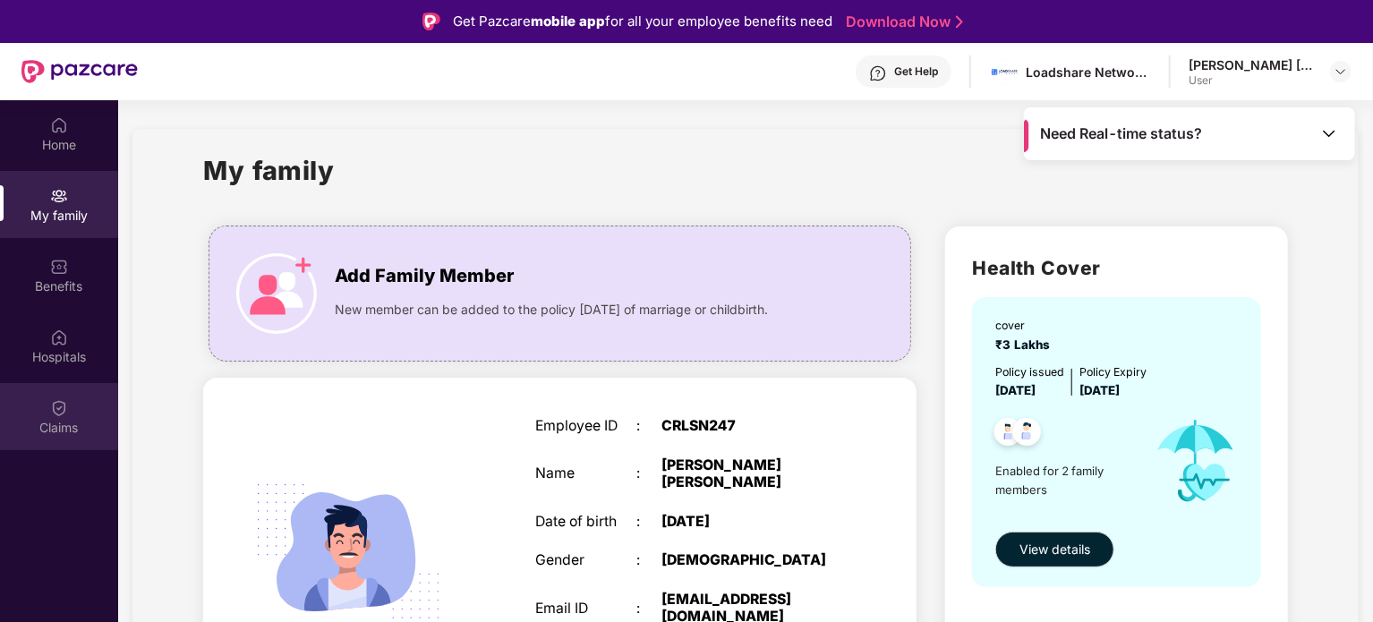
click at [61, 414] on img at bounding box center [59, 408] width 18 height 18
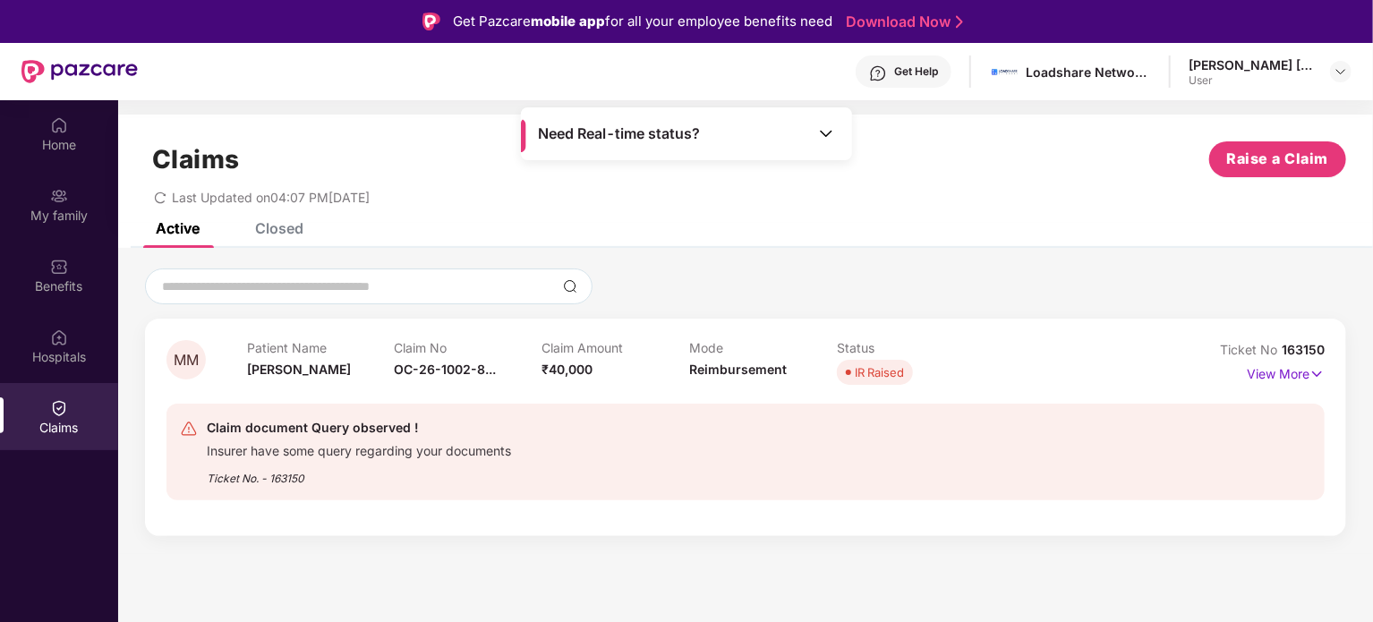
click at [298, 459] on div "Insurer have some query regarding your documents" at bounding box center [359, 448] width 304 height 21
click at [895, 379] on div "IR Raised" at bounding box center [879, 372] width 49 height 18
click at [1271, 379] on p "View More" at bounding box center [1286, 372] width 78 height 24
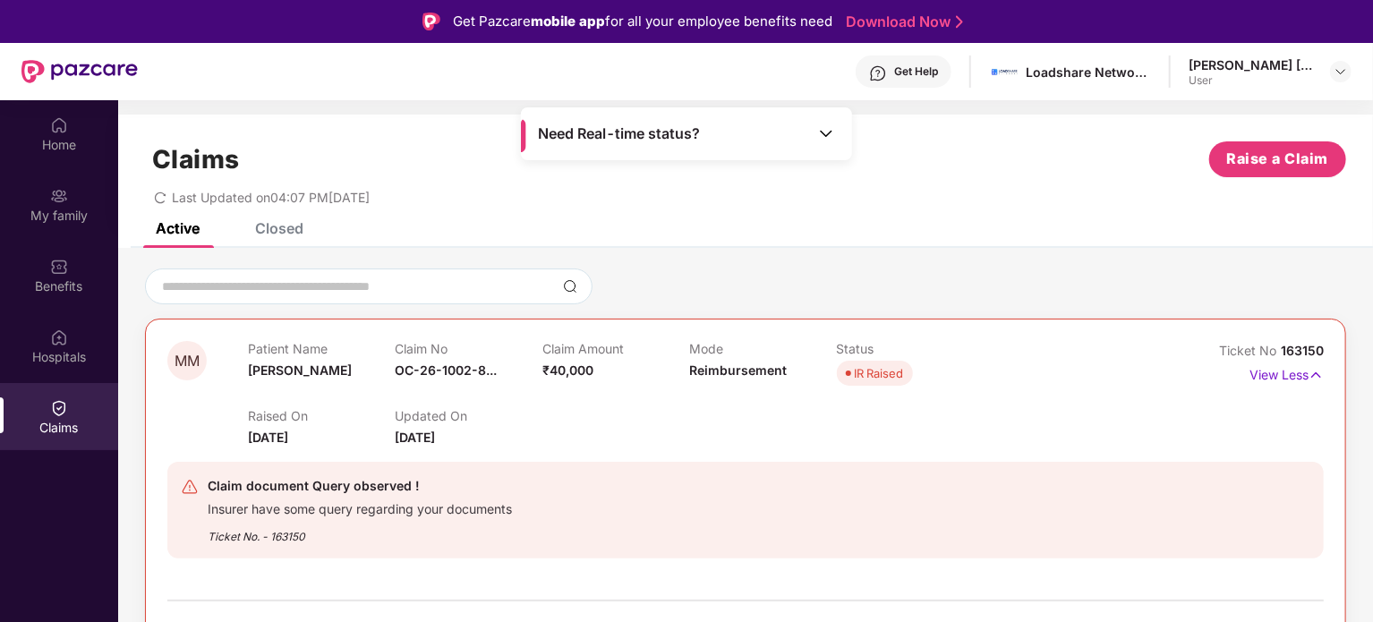
click at [874, 367] on div "IR Raised" at bounding box center [879, 373] width 49 height 18
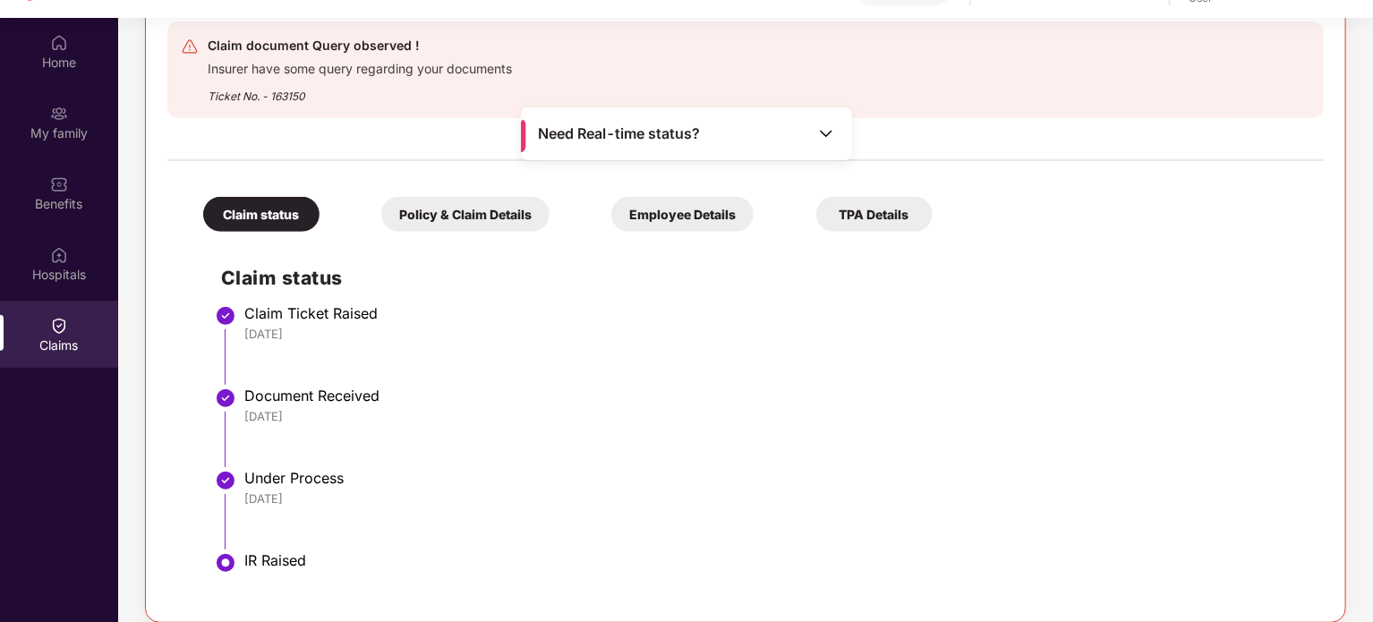
scroll to position [100, 0]
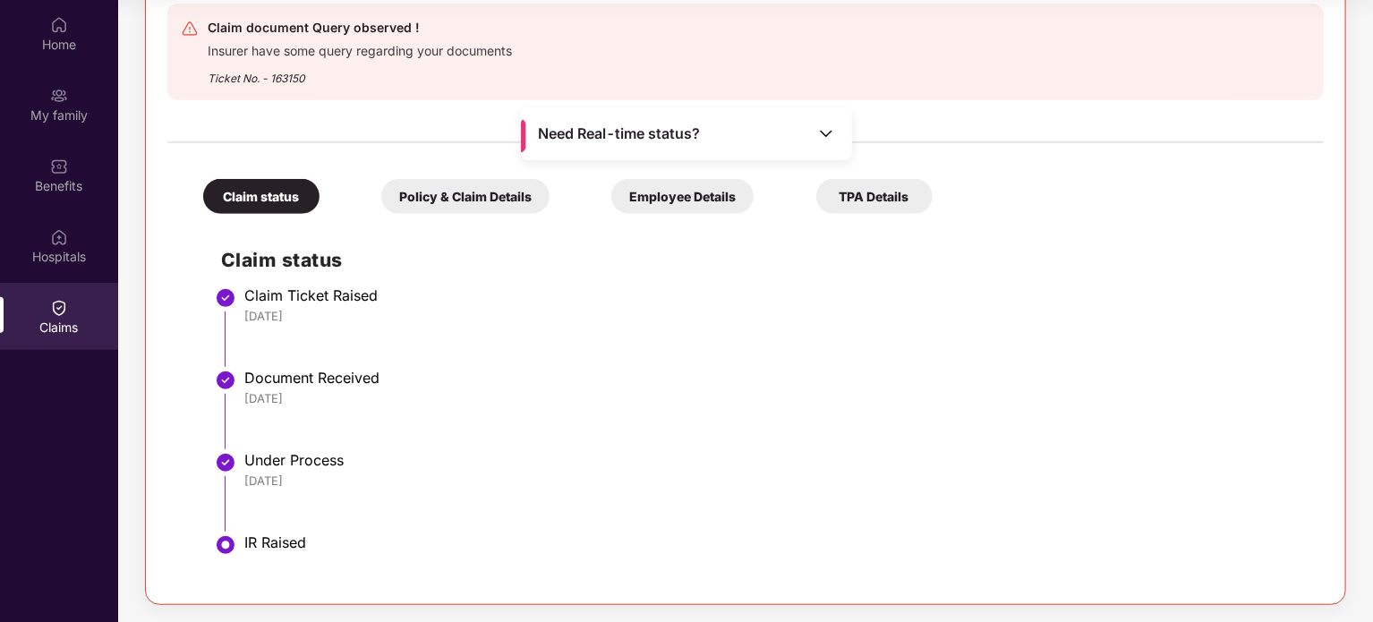
click at [283, 195] on div "Claim status" at bounding box center [261, 196] width 116 height 35
click at [817, 127] on img at bounding box center [826, 133] width 18 height 18
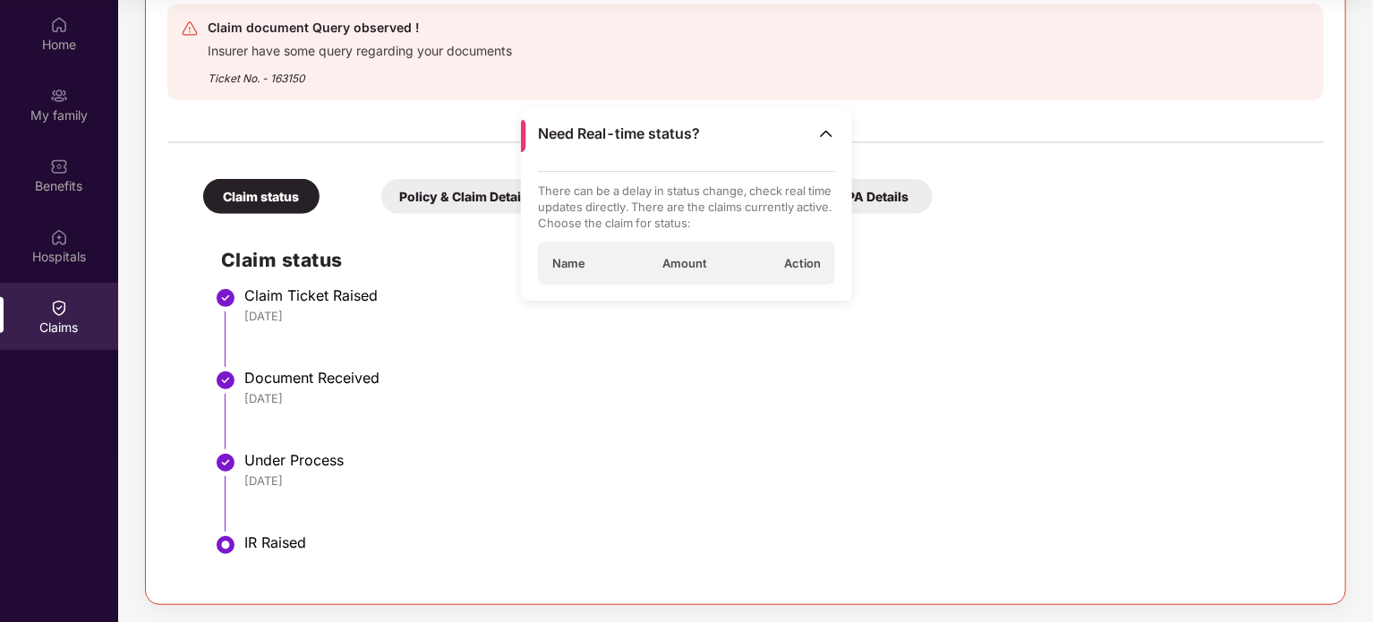
click at [692, 415] on li "Document Received [DATE]" at bounding box center [763, 416] width 1085 height 82
click at [922, 243] on div "Claim status Claim Ticket Raised [DATE] Document Received [DATE] Under Process …" at bounding box center [745, 403] width 1120 height 360
click at [574, 119] on div "Need Real-time status?" at bounding box center [686, 133] width 331 height 53
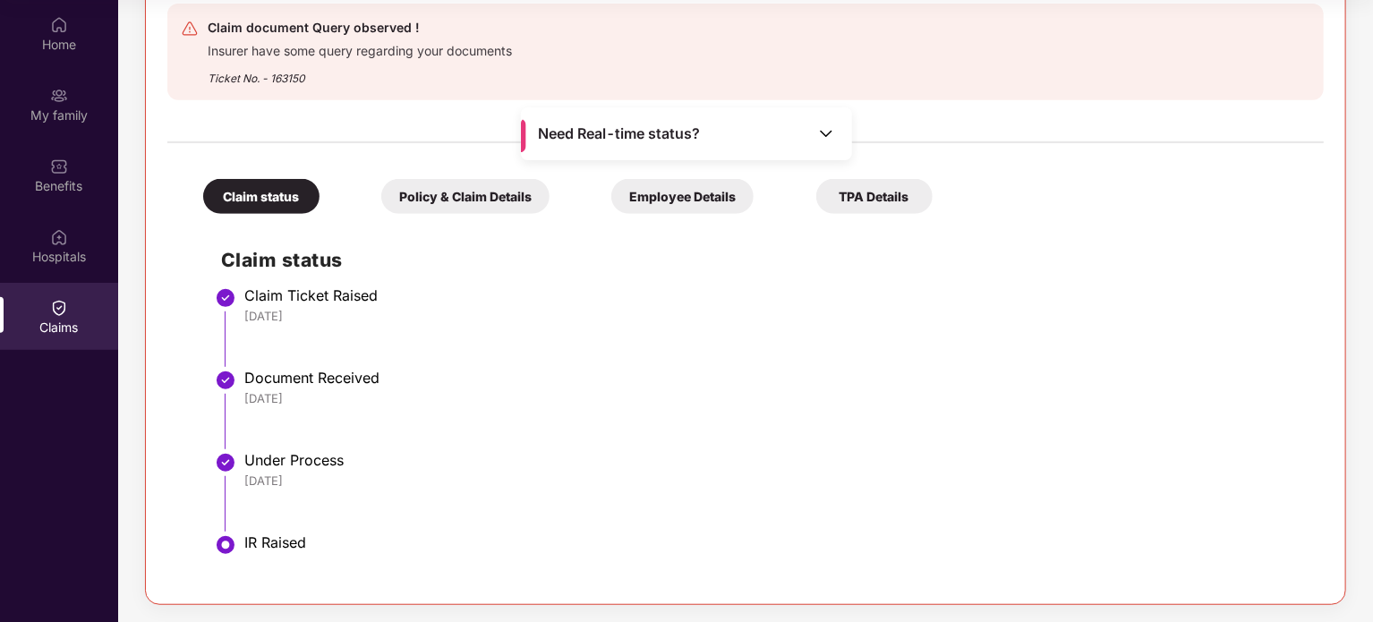
click at [1049, 288] on div "Claim Ticket Raised" at bounding box center [774, 295] width 1061 height 18
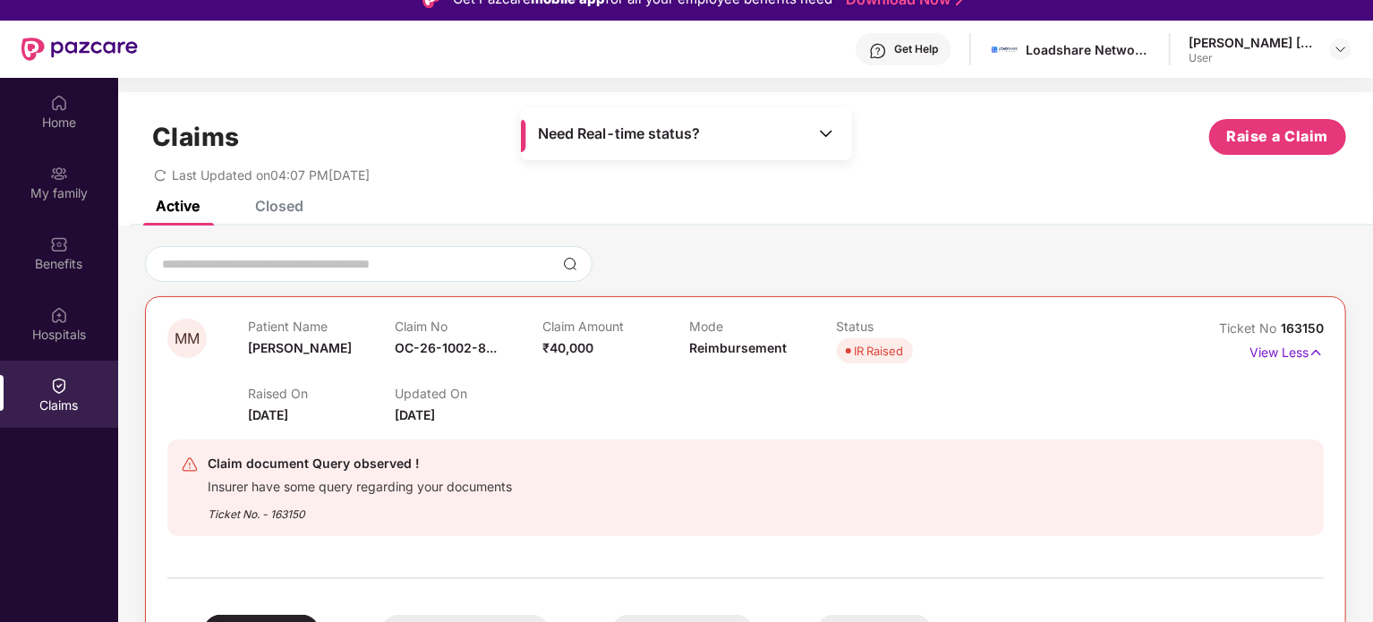
scroll to position [0, 0]
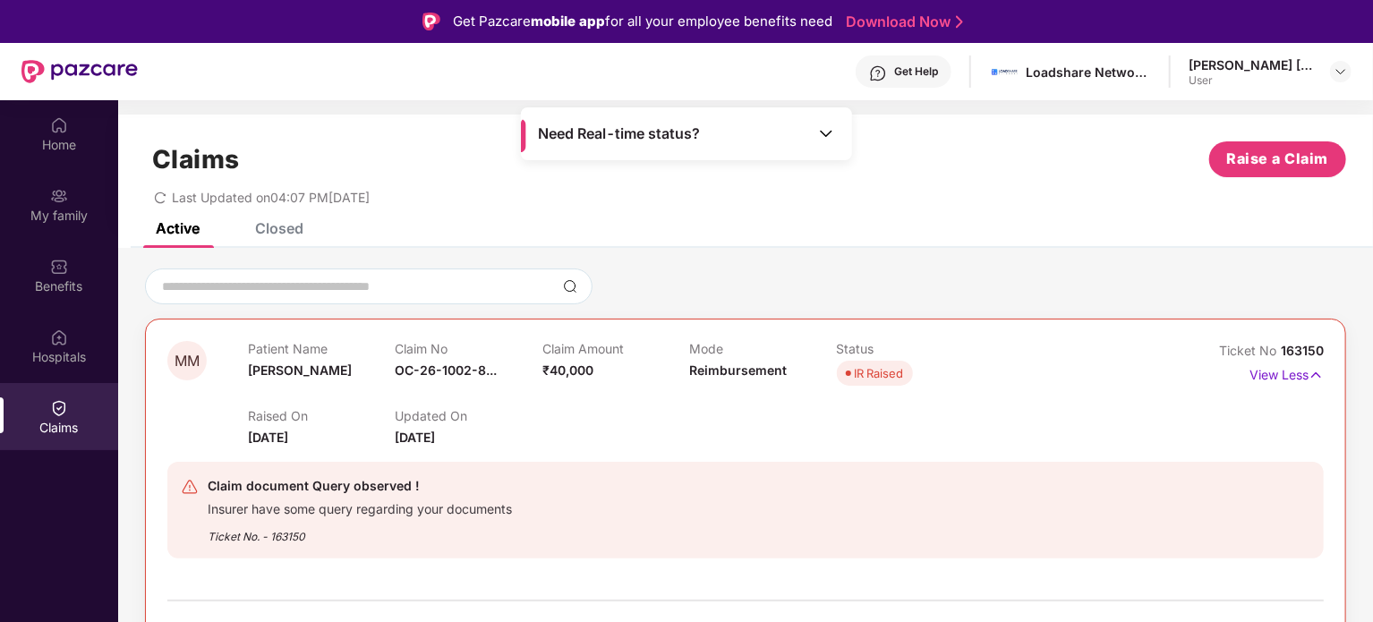
click at [857, 344] on p "Status" at bounding box center [910, 348] width 147 height 15
click at [1289, 379] on p "View Less" at bounding box center [1286, 373] width 74 height 24
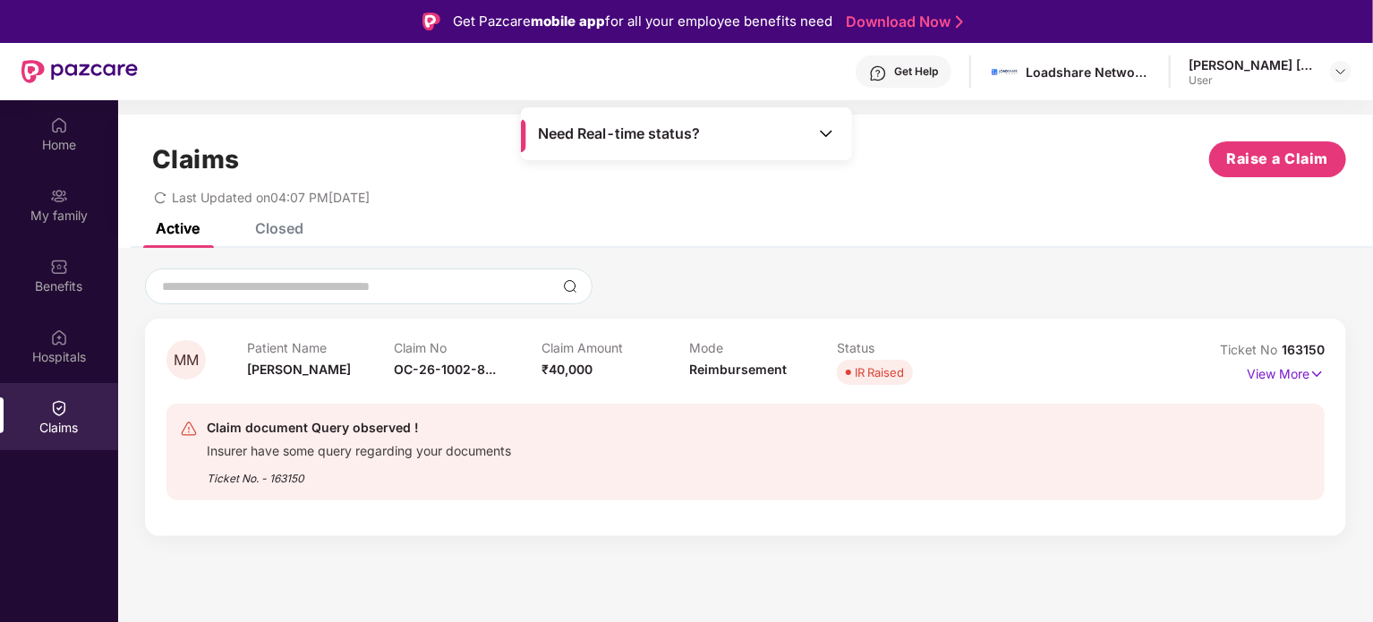
click at [204, 439] on div "Claim document Query observed ! Insurer have some query regarding your document…" at bounding box center [651, 452] width 942 height 70
click at [236, 461] on div "Ticket No. - 163150" at bounding box center [359, 473] width 304 height 28
click at [394, 417] on div "Claim document Query observed !" at bounding box center [359, 427] width 304 height 21
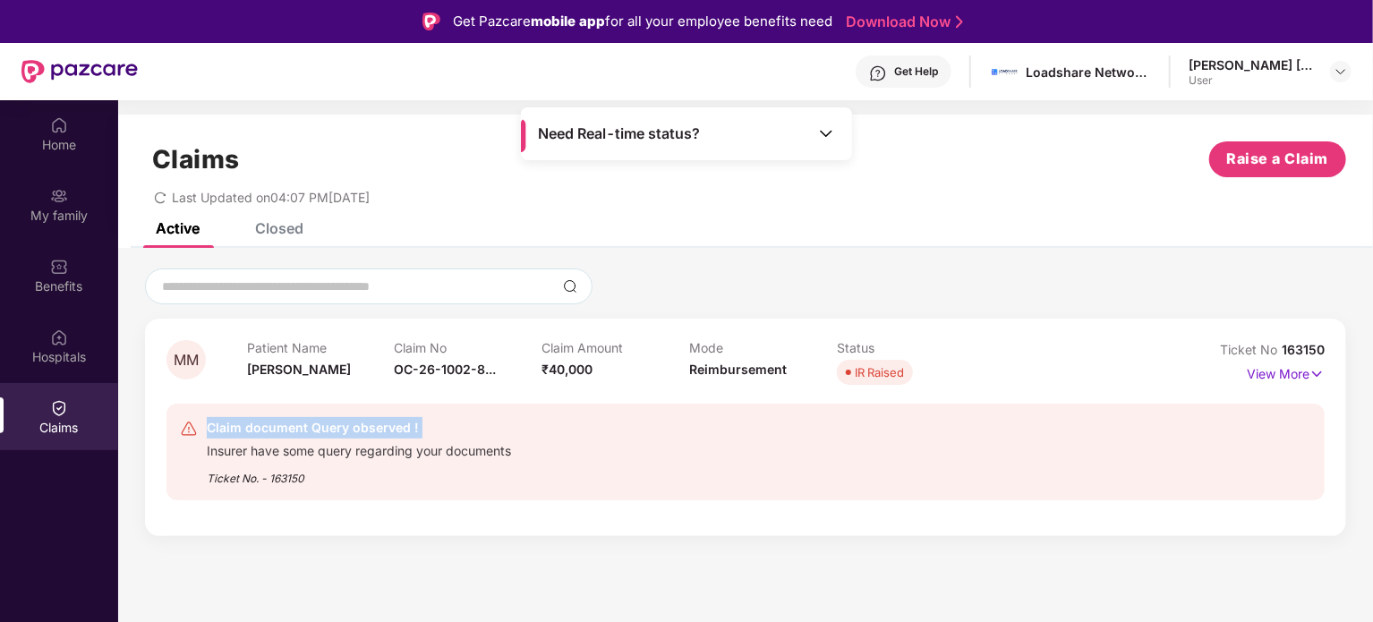
click at [394, 417] on div "Claim document Query observed !" at bounding box center [359, 427] width 304 height 21
click at [1299, 379] on p "View More" at bounding box center [1286, 372] width 78 height 24
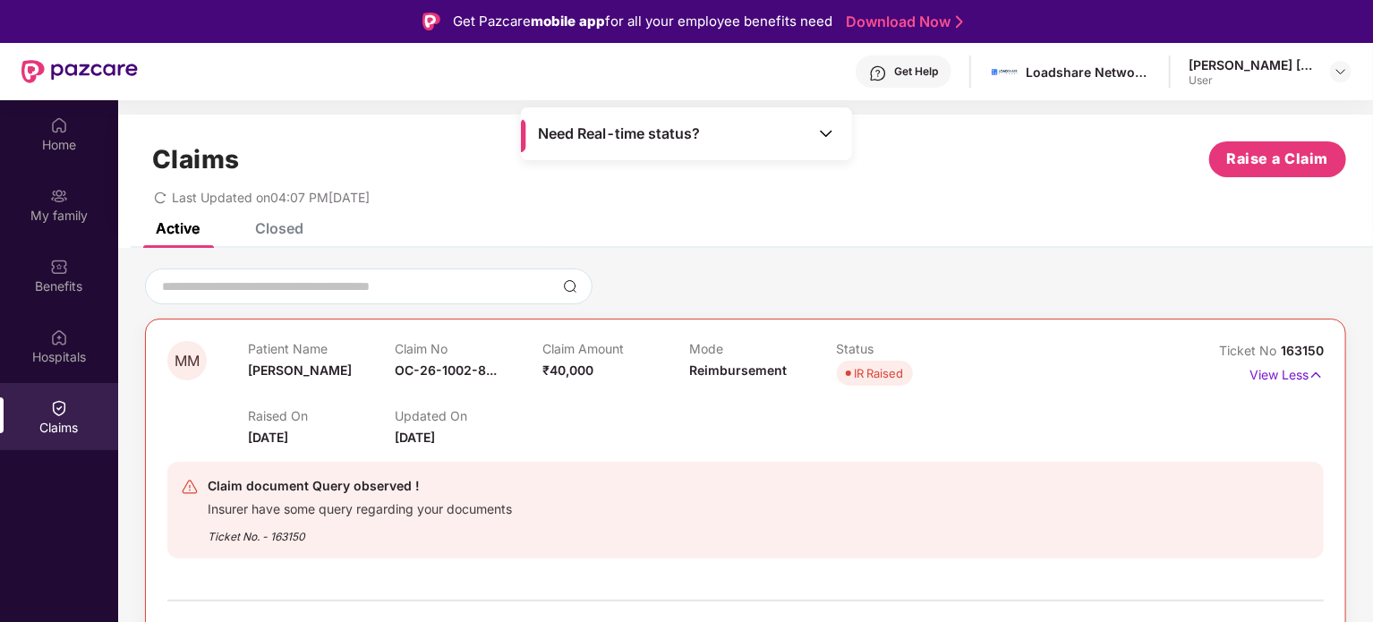
click at [1062, 442] on div "Raised On [DATE] Updated On [DATE]" at bounding box center [689, 418] width 883 height 57
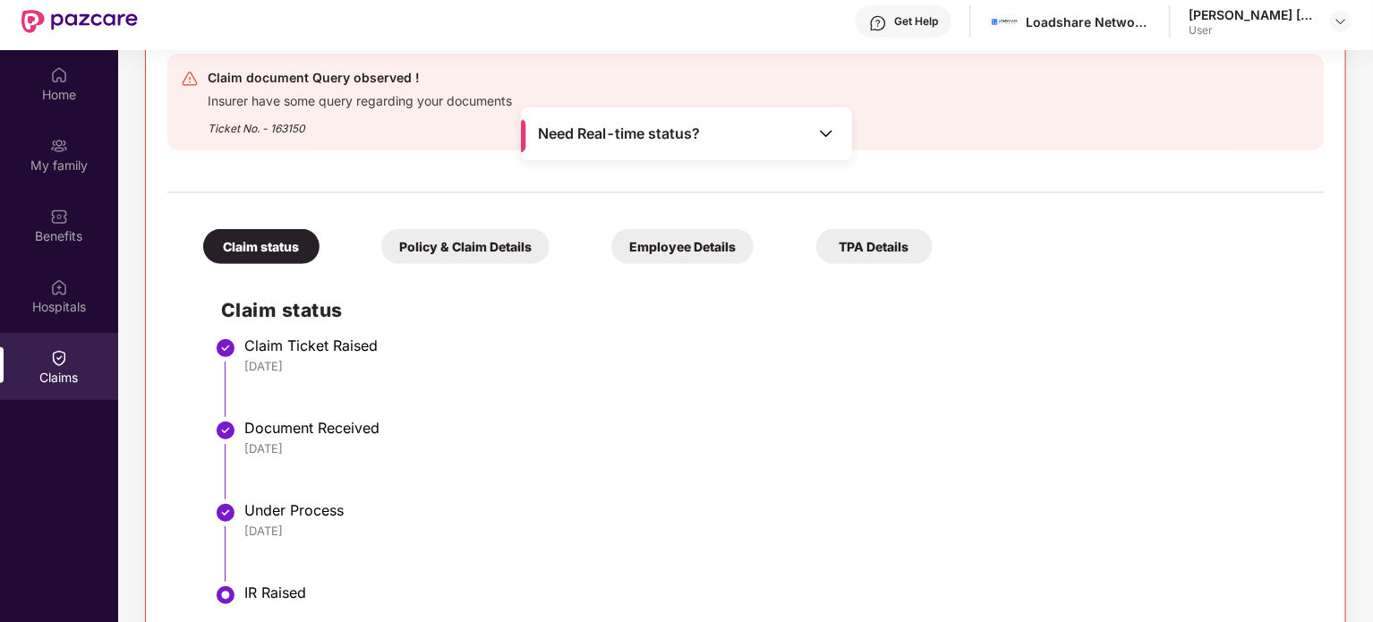
scroll to position [100, 0]
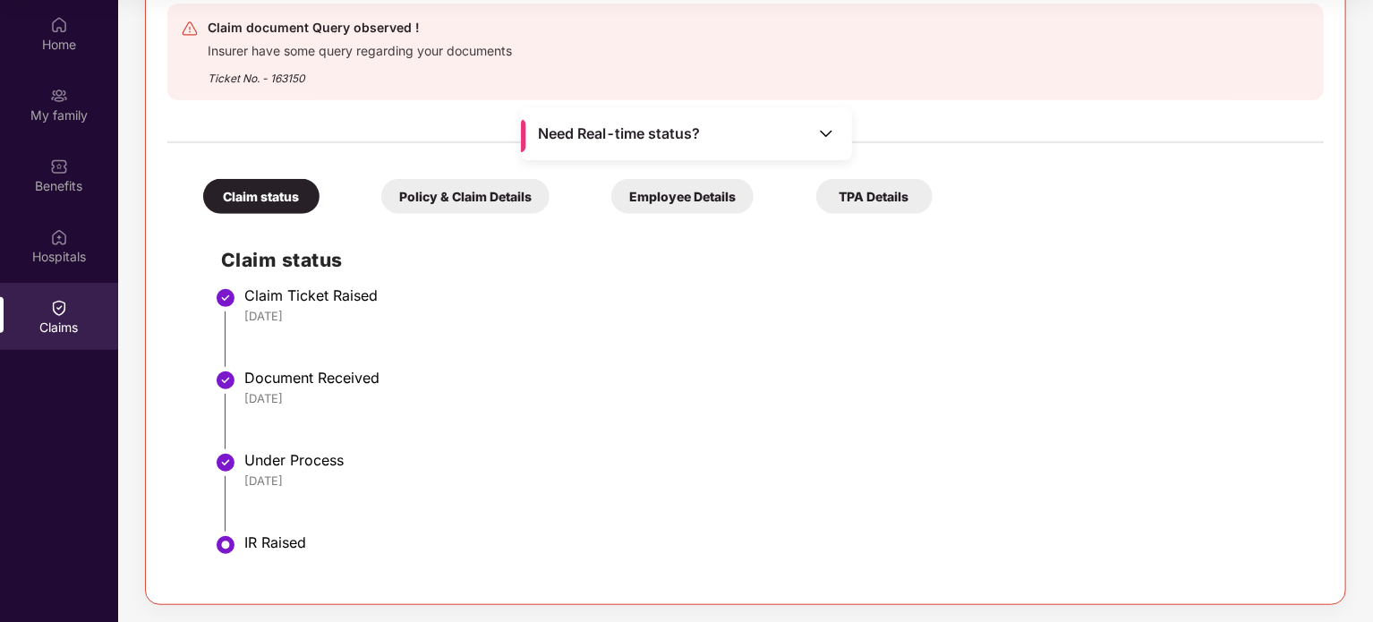
click at [293, 382] on div "Document Received" at bounding box center [774, 378] width 1061 height 18
click at [548, 371] on div "Document Received" at bounding box center [774, 378] width 1061 height 18
click at [319, 445] on li "Document Received [DATE]" at bounding box center [763, 416] width 1085 height 82
click at [870, 200] on div "TPA Details" at bounding box center [874, 196] width 116 height 35
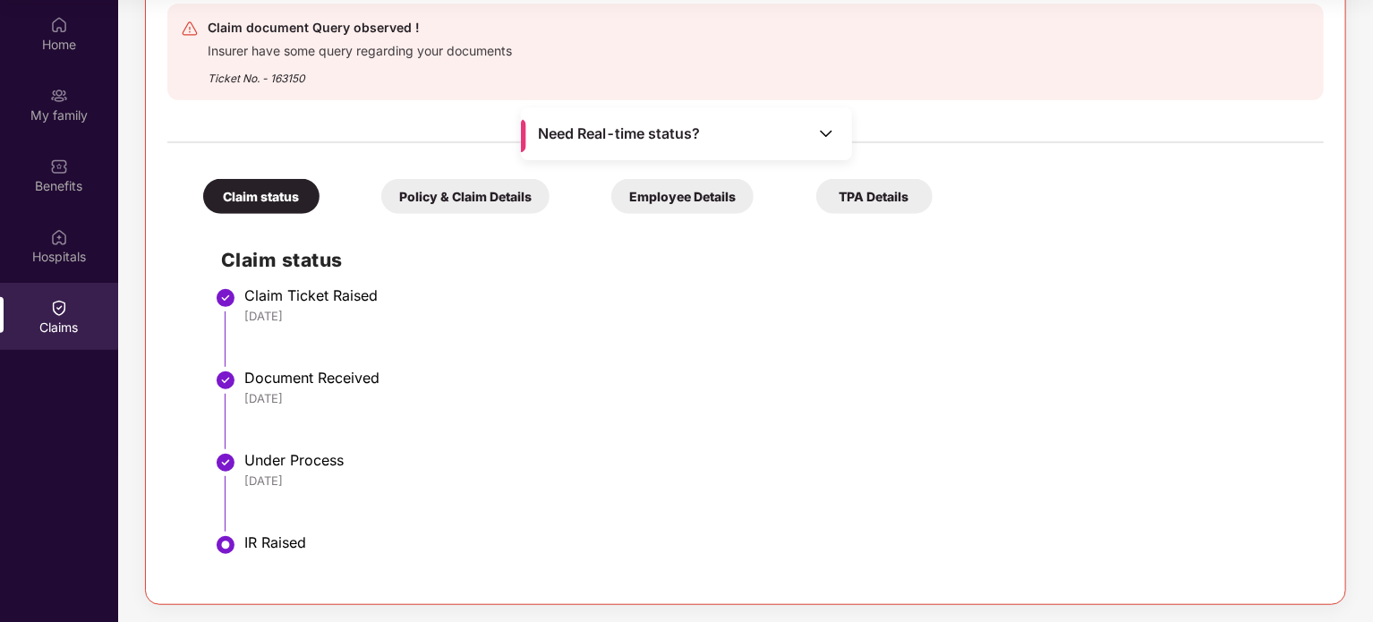
scroll to position [165, 0]
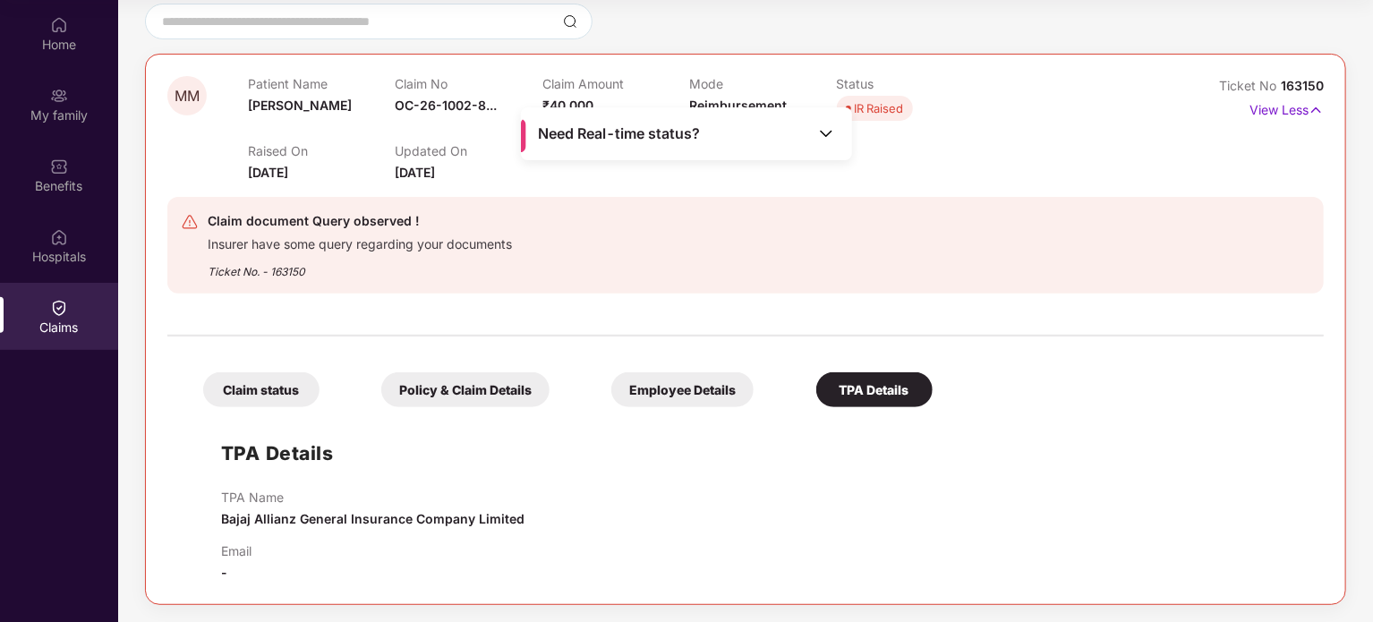
click at [268, 243] on div "Insurer have some query regarding your documents" at bounding box center [360, 242] width 304 height 21
click at [268, 256] on div "Ticket No. - 163150" at bounding box center [360, 266] width 304 height 28
click at [823, 137] on img at bounding box center [826, 133] width 18 height 18
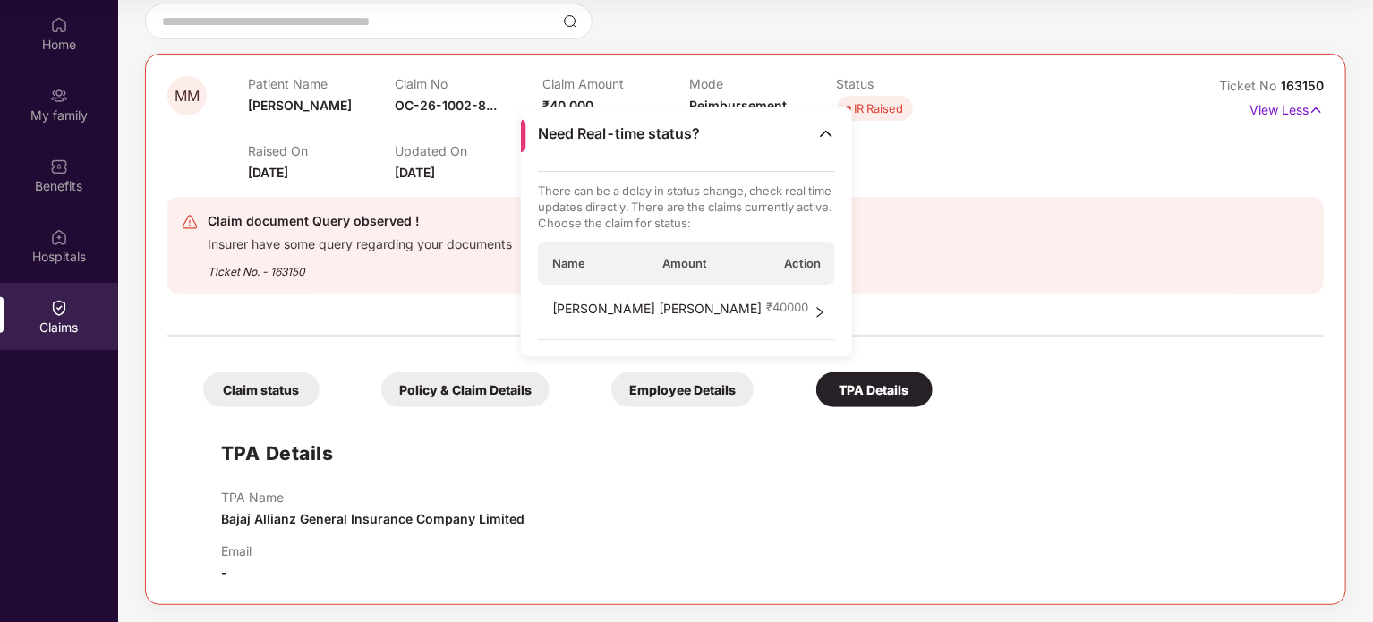
click at [815, 133] on div "Need Real-time status?" at bounding box center [686, 133] width 331 height 53
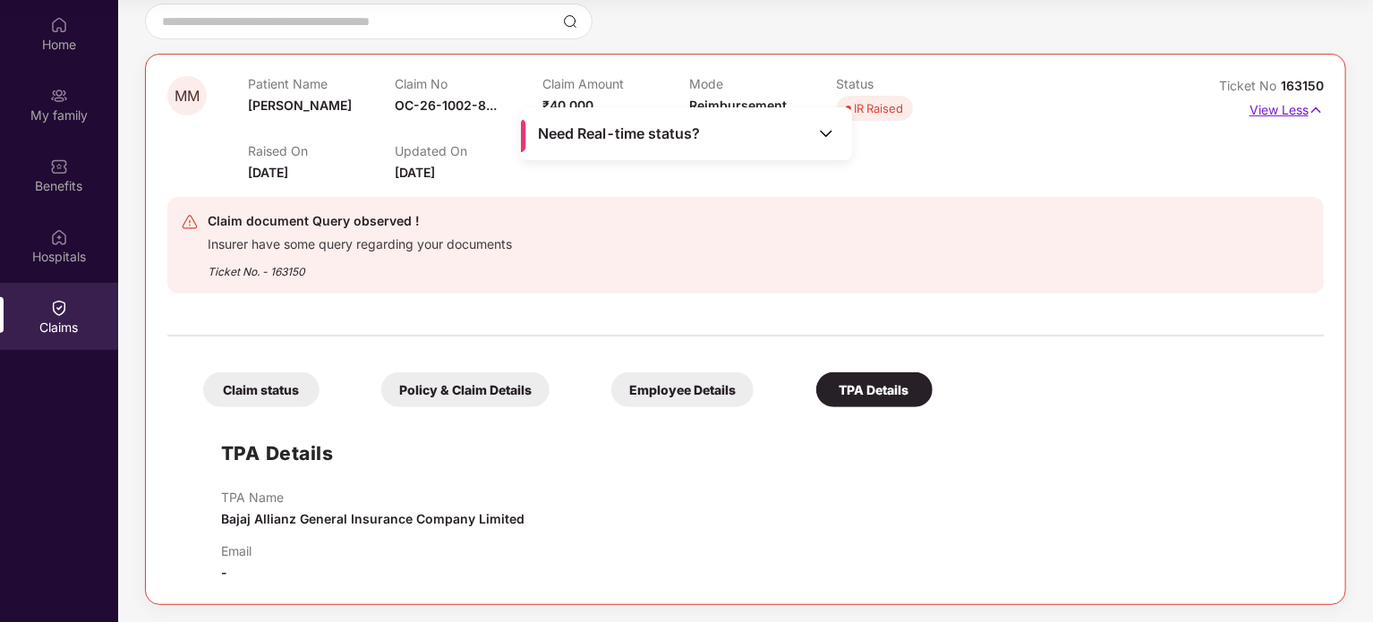
click at [1284, 110] on p "View Less" at bounding box center [1286, 108] width 74 height 24
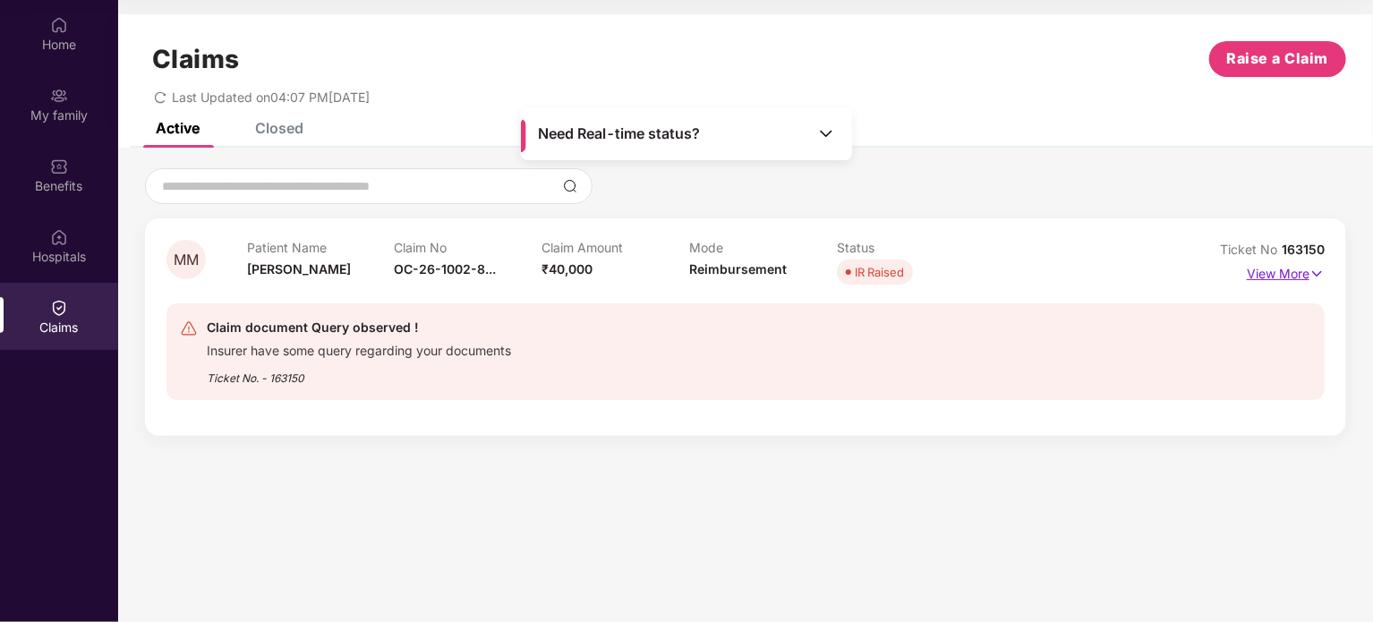
scroll to position [0, 0]
click at [655, 460] on section "Claims Raise a Claim Last Updated on 04:07 PM[DATE] Active Closed MM Patient Na…" at bounding box center [745, 311] width 1255 height 622
click at [756, 239] on div "MM Patient Name [PERSON_NAME] Claim No OC-26-1002-8... Claim Amount ₹40,000 Mod…" at bounding box center [745, 326] width 1201 height 217
click at [870, 278] on div "IR Raised" at bounding box center [879, 272] width 49 height 18
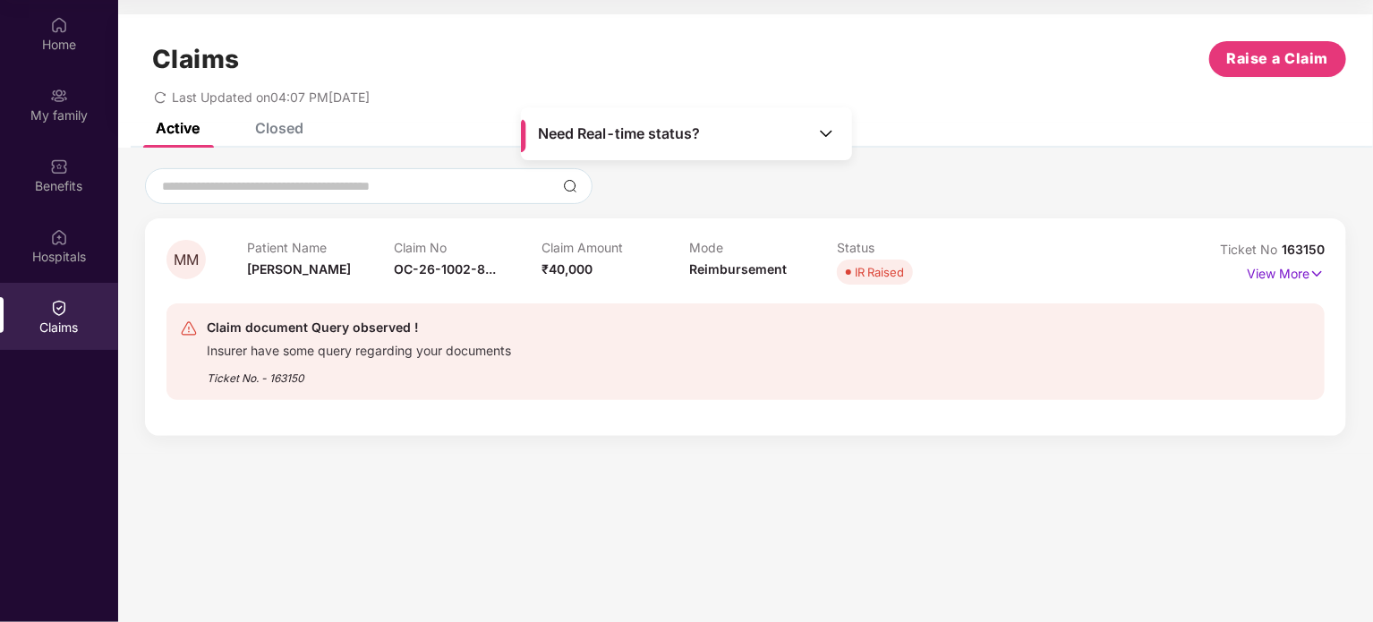
click at [226, 370] on div "Ticket No. - 163150" at bounding box center [359, 373] width 304 height 28
click at [64, 107] on div "My family" at bounding box center [59, 115] width 118 height 18
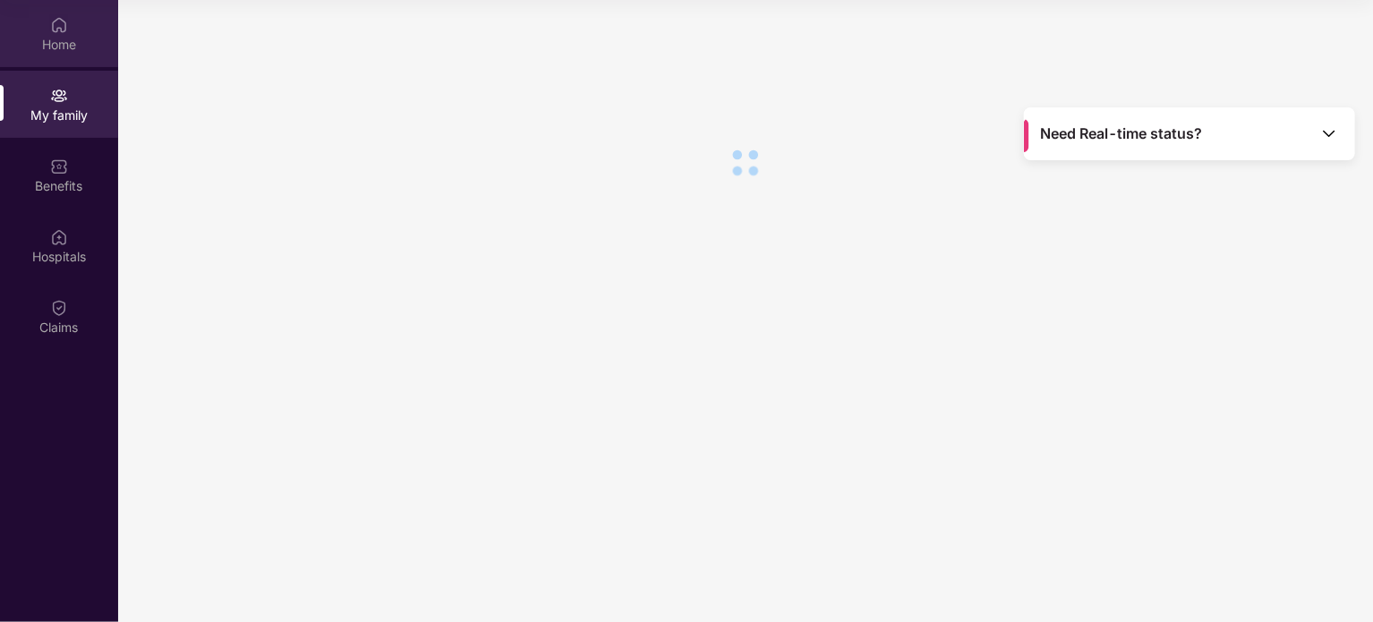
click at [61, 48] on div "Home" at bounding box center [59, 45] width 118 height 18
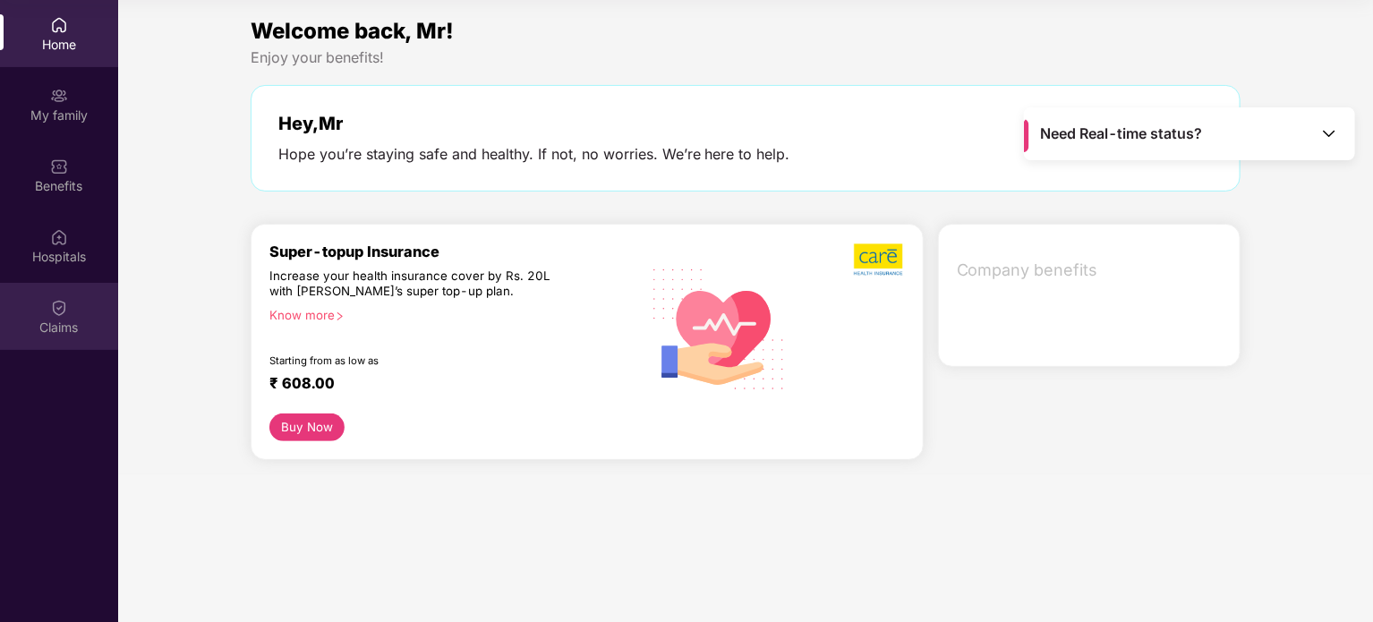
click at [59, 311] on img at bounding box center [59, 308] width 18 height 18
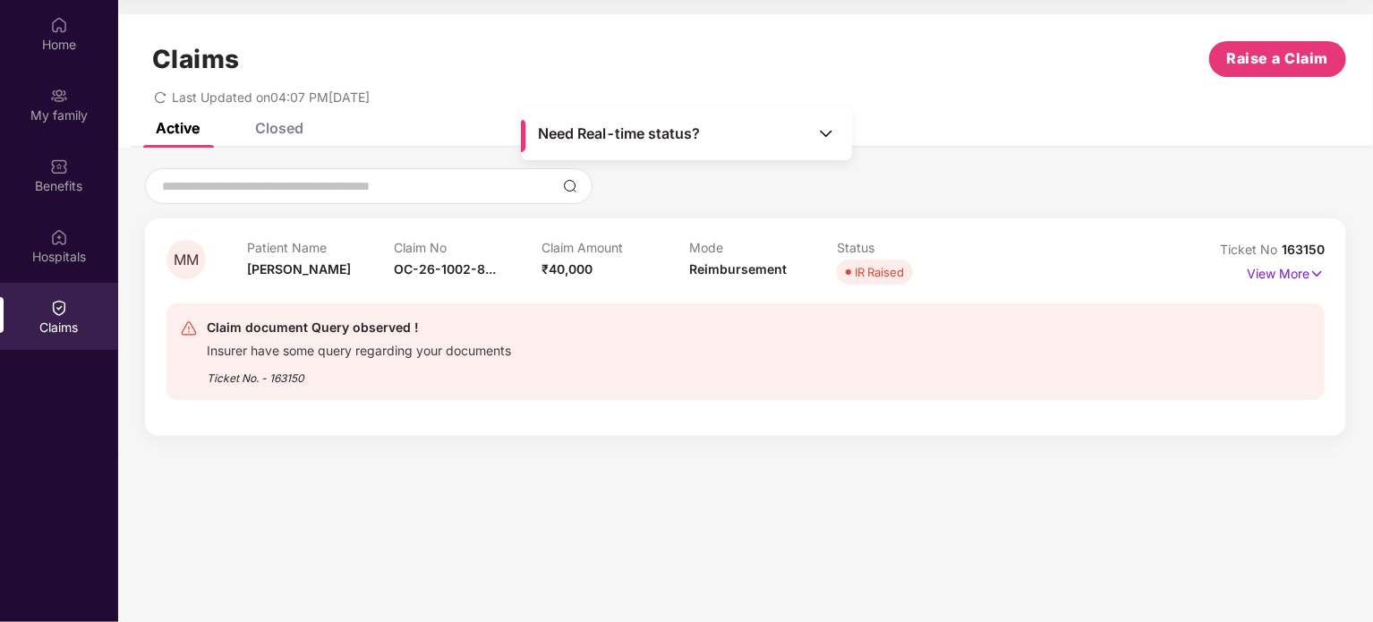
click at [376, 348] on div "Insurer have some query regarding your documents" at bounding box center [359, 348] width 304 height 21
click at [855, 268] on div "IR Raised" at bounding box center [879, 272] width 49 height 18
click at [1311, 272] on img at bounding box center [1316, 274] width 15 height 20
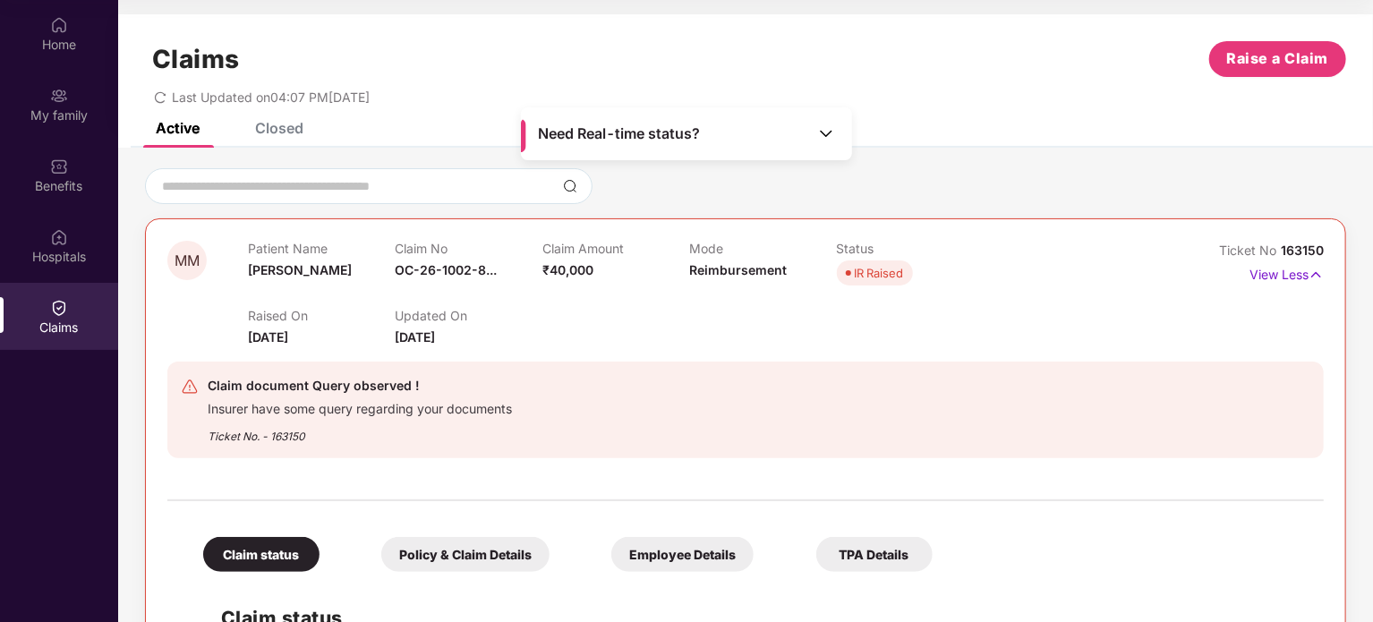
click at [1073, 385] on div "Claim document Query observed ! Insurer have some query regarding your document…" at bounding box center [651, 410] width 941 height 70
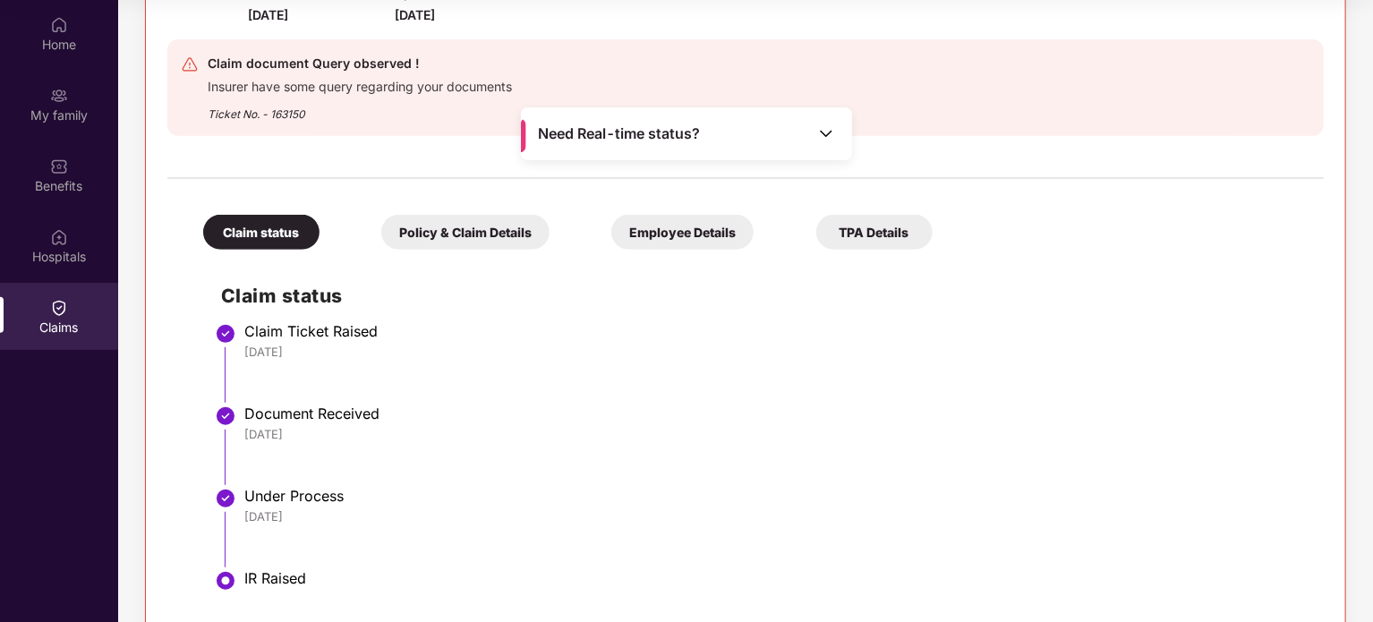
scroll to position [179, 0]
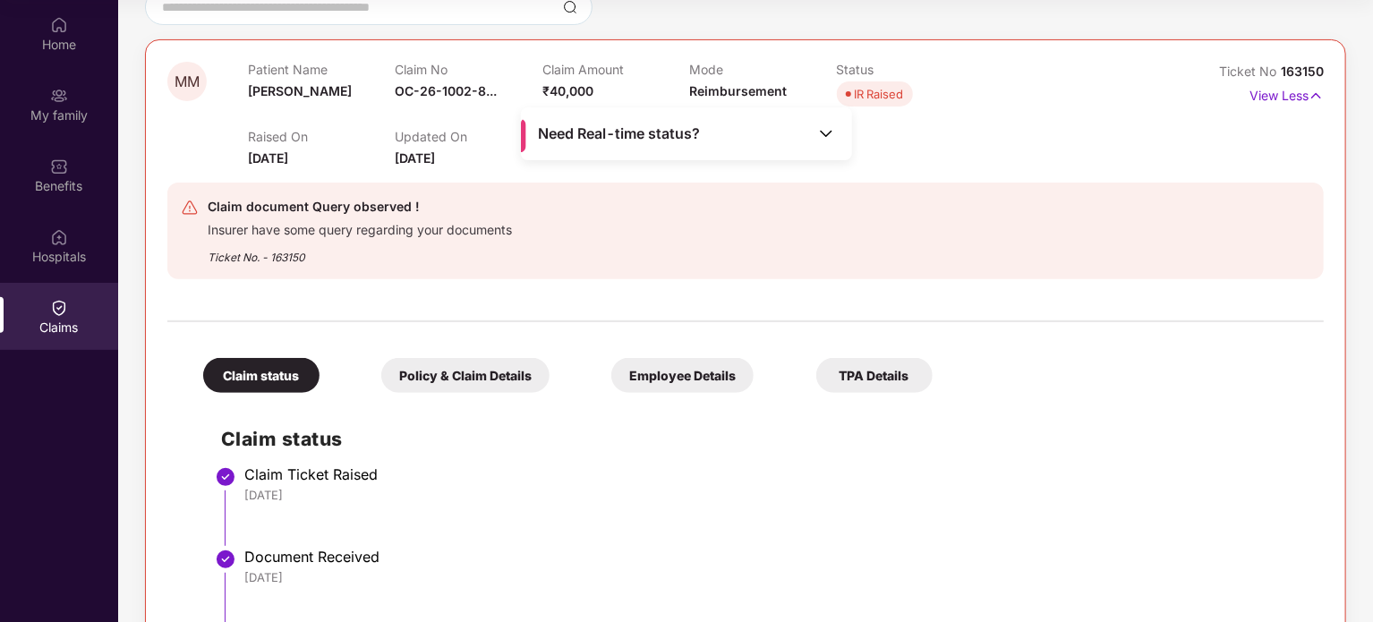
click at [268, 371] on div "Claim status" at bounding box center [261, 375] width 116 height 35
click at [272, 263] on div "Ticket No. - 163150" at bounding box center [360, 252] width 304 height 28
click at [413, 216] on div "Claim document Query observed !" at bounding box center [360, 206] width 304 height 21
click at [648, 514] on li "Claim Ticket Raised [DATE]" at bounding box center [763, 513] width 1085 height 82
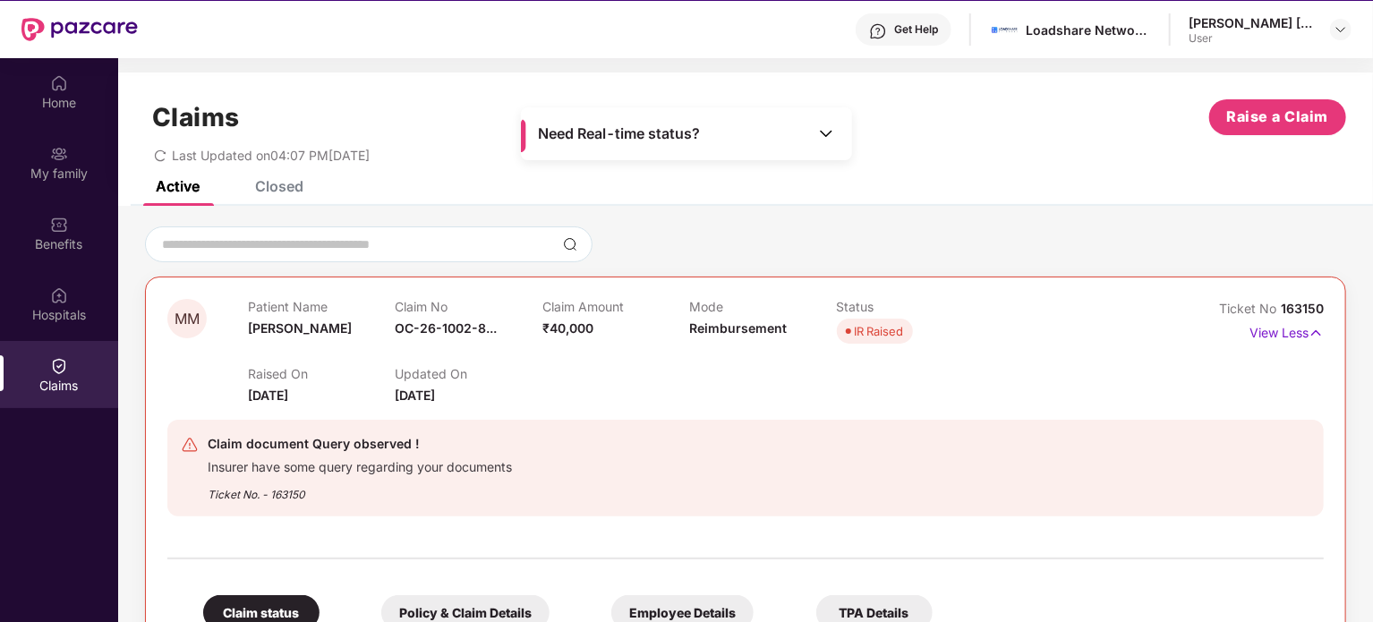
scroll to position [0, 0]
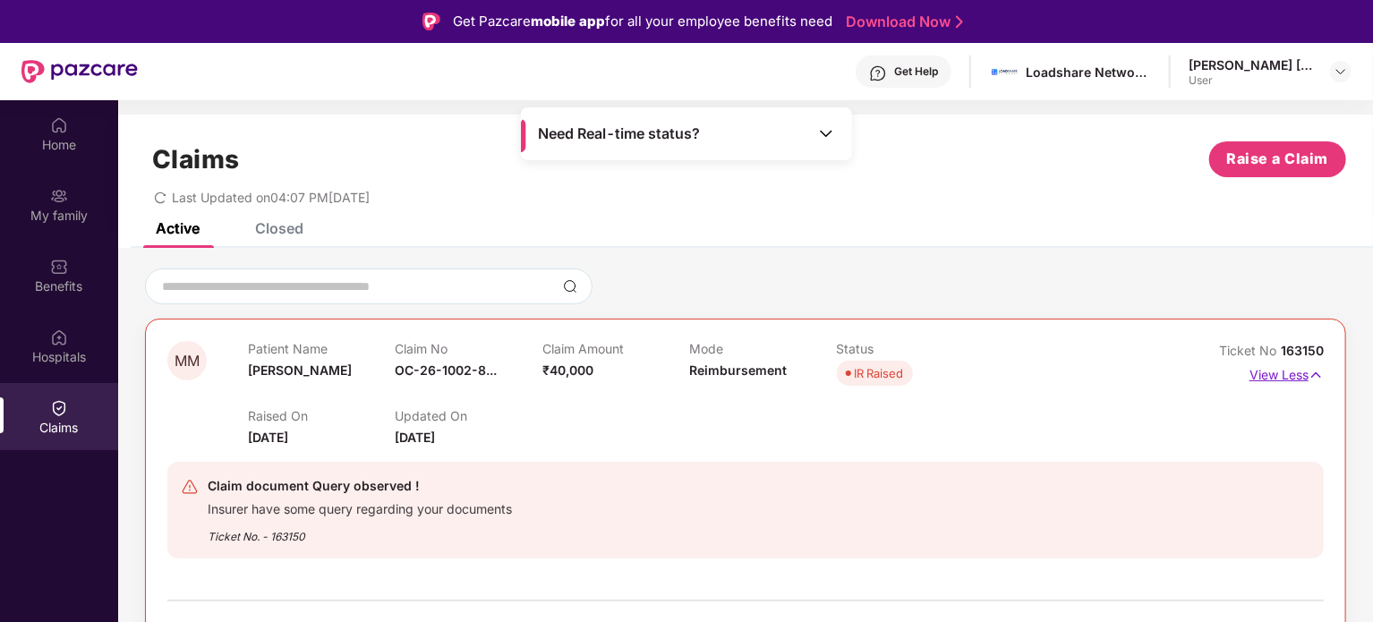
click at [1282, 371] on p "View Less" at bounding box center [1286, 373] width 74 height 24
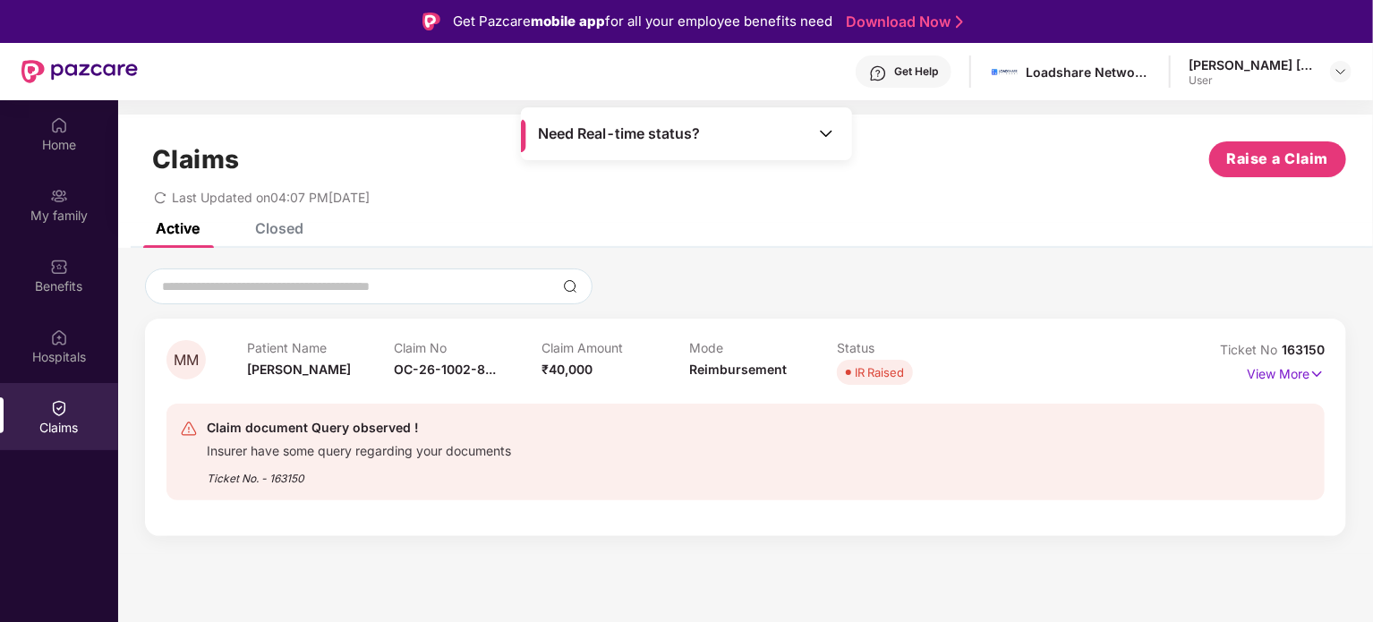
click at [841, 540] on div "MM Patient Name [PERSON_NAME] Claim No OC-26-1002-8... Claim Amount ₹40,000 Mod…" at bounding box center [745, 401] width 1255 height 306
click at [830, 134] on img at bounding box center [826, 133] width 18 height 18
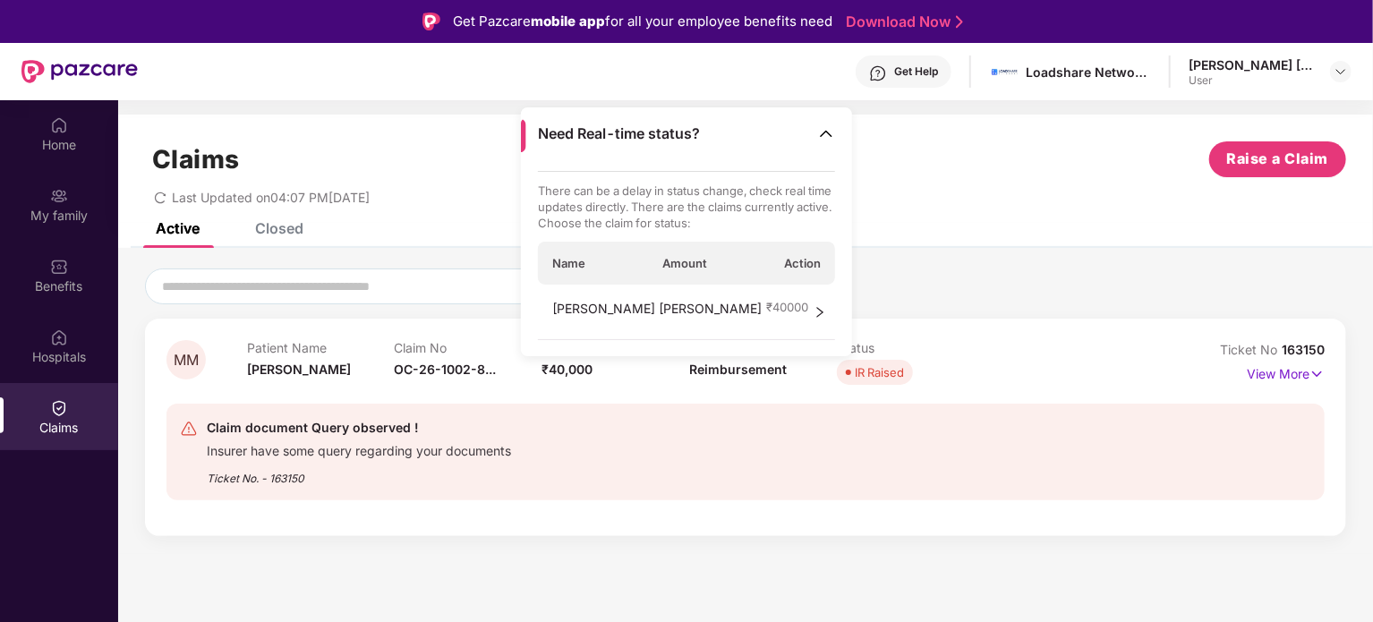
click at [805, 292] on div "[PERSON_NAME] [PERSON_NAME] ₹ 40000" at bounding box center [687, 312] width 298 height 55
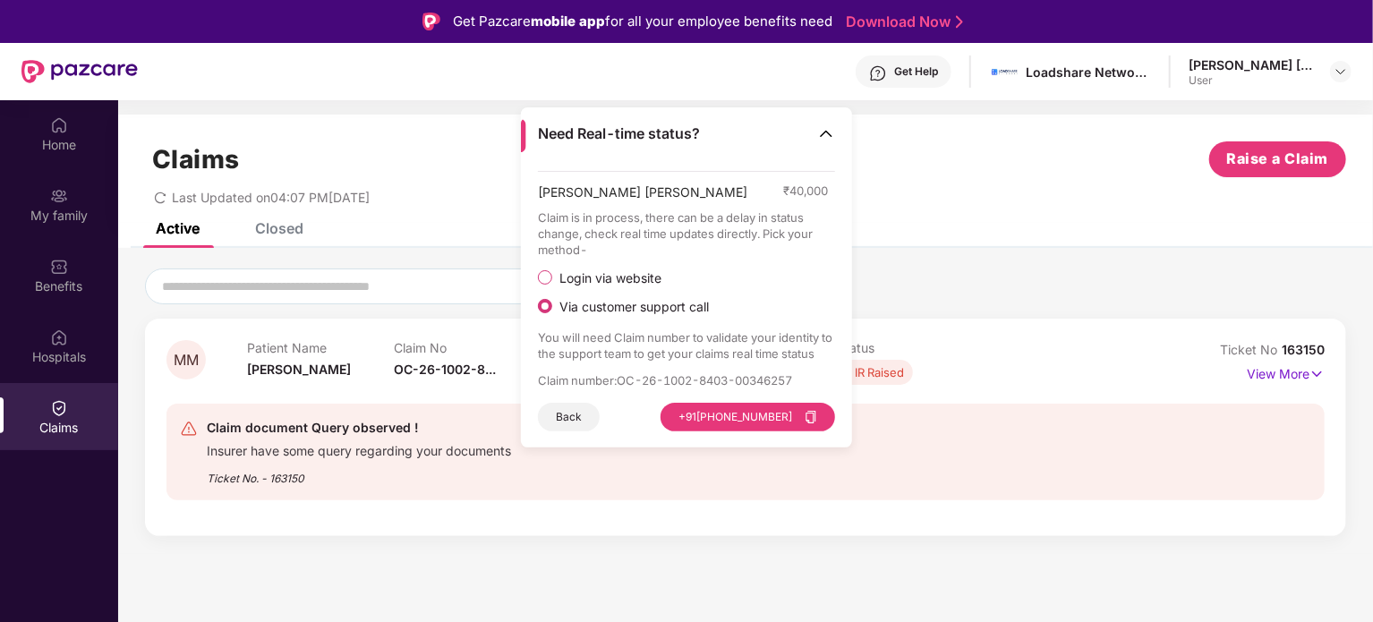
click at [1004, 220] on div "Claims Raise a Claim Last Updated on 04:07 PM[DATE]" at bounding box center [745, 169] width 1255 height 108
click at [1034, 81] on div "Loadshare Networks Pvt Ltd" at bounding box center [1070, 71] width 162 height 31
click at [901, 75] on div "Get Help" at bounding box center [916, 71] width 44 height 14
click at [357, 522] on div "MM Patient Name [PERSON_NAME] Claim No OC-26-1002-8... Claim Amount ₹40,000 Mod…" at bounding box center [745, 427] width 1201 height 217
click at [367, 440] on div "Insurer have some query regarding your documents" at bounding box center [359, 448] width 304 height 21
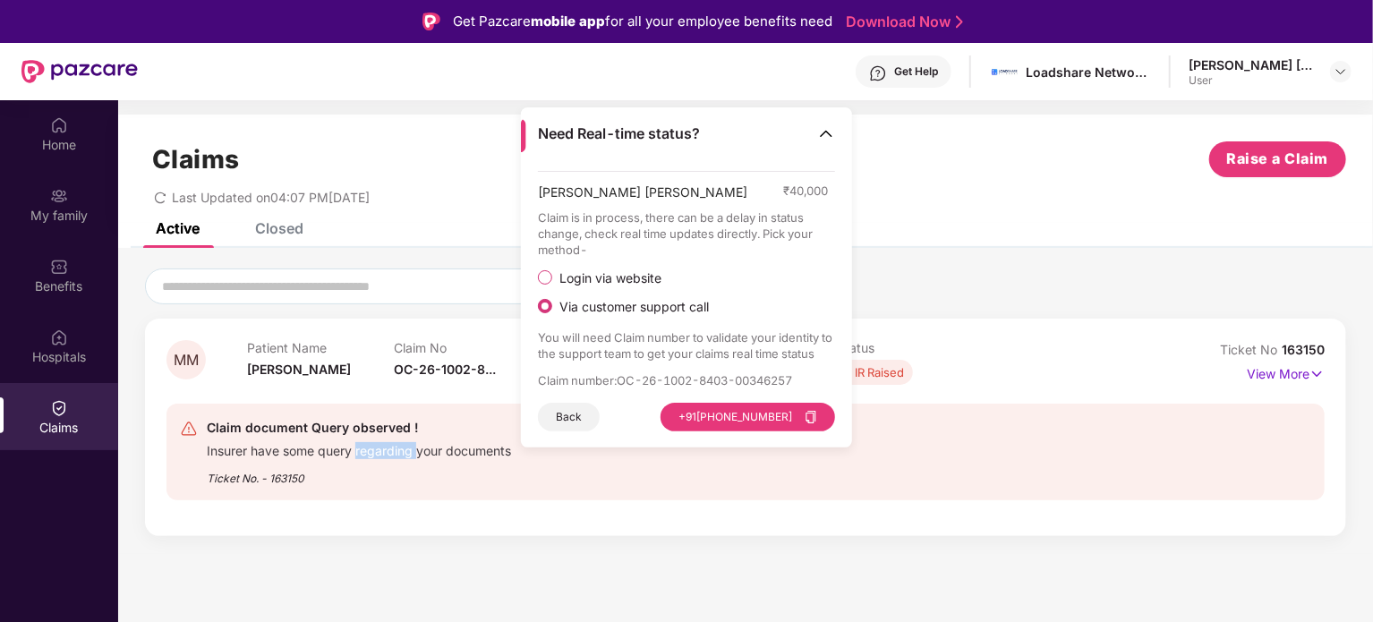
click at [367, 440] on div "Insurer have some query regarding your documents" at bounding box center [359, 448] width 304 height 21
click at [1298, 382] on p "View More" at bounding box center [1286, 372] width 78 height 24
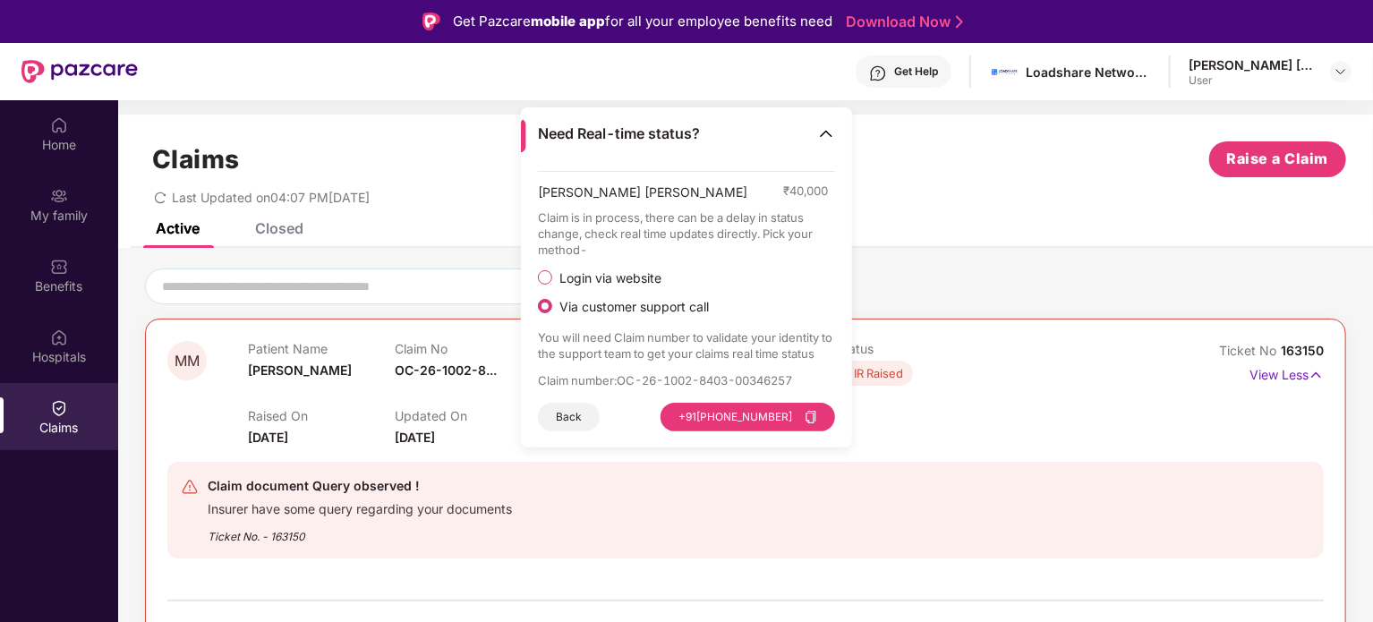
click at [376, 485] on div "Claim document Query observed !" at bounding box center [360, 485] width 304 height 21
click at [823, 132] on img at bounding box center [826, 133] width 18 height 18
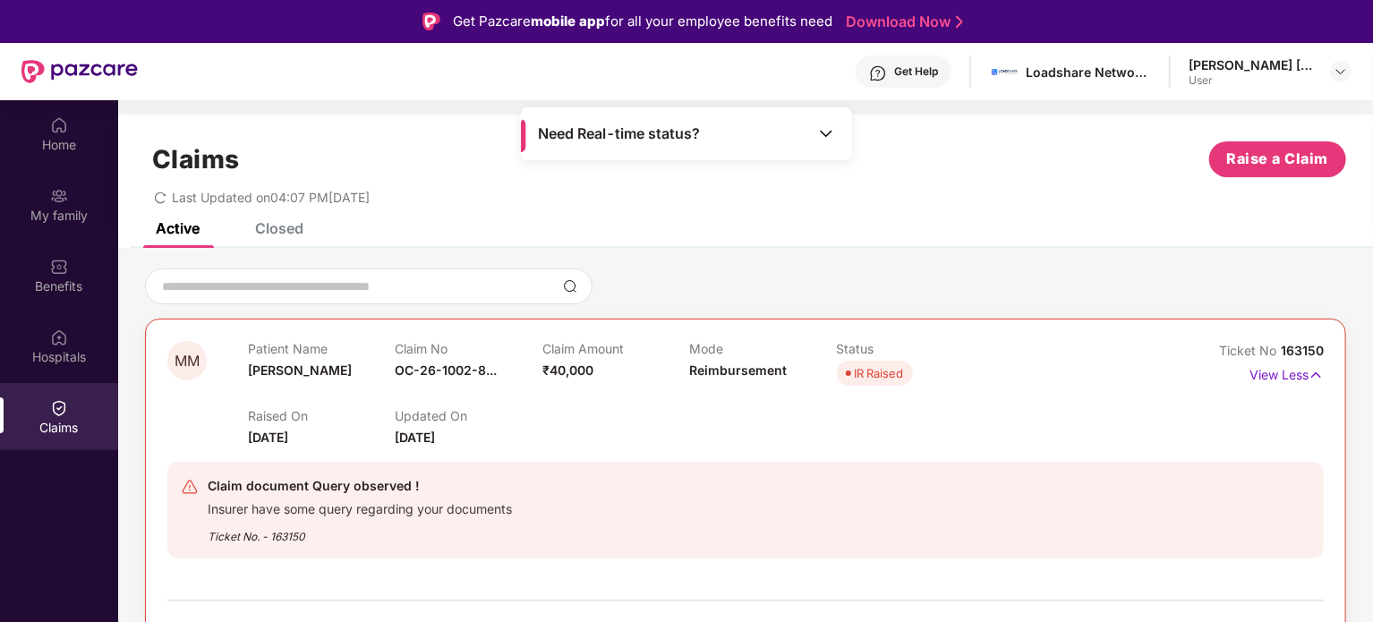
click at [777, 472] on div "Claim document Query observed ! Insurer have some query regarding your document…" at bounding box center [745, 510] width 1156 height 97
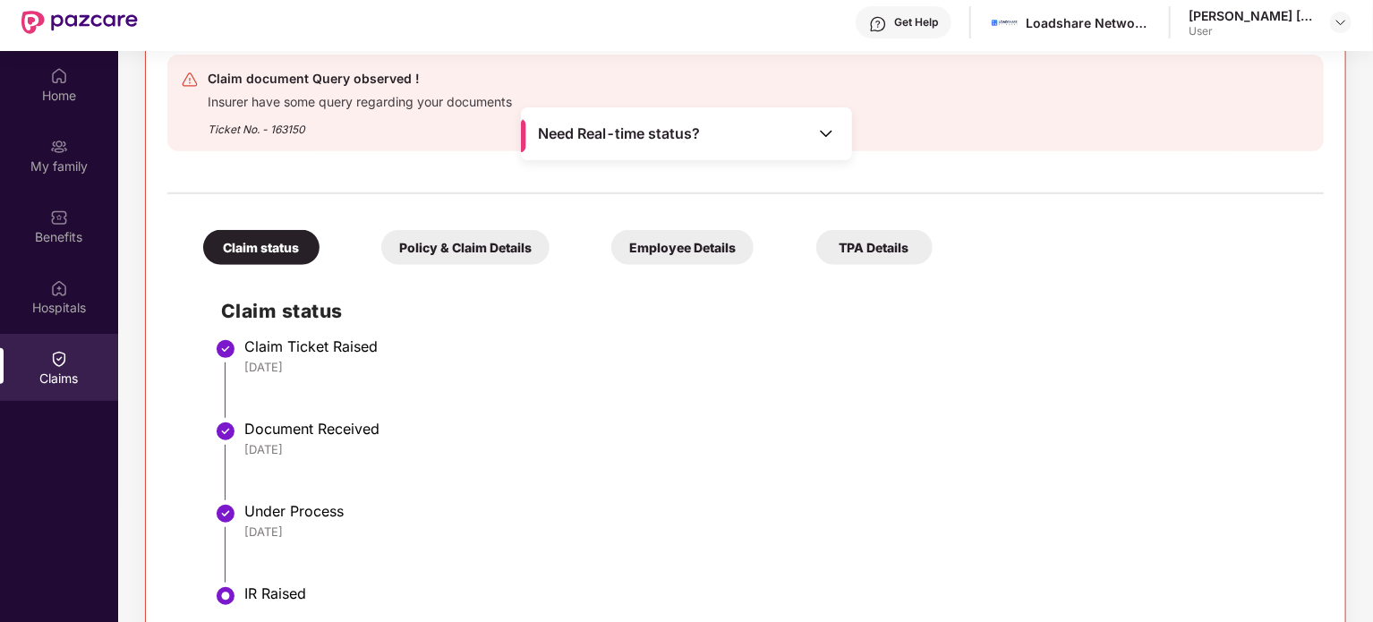
scroll to position [100, 0]
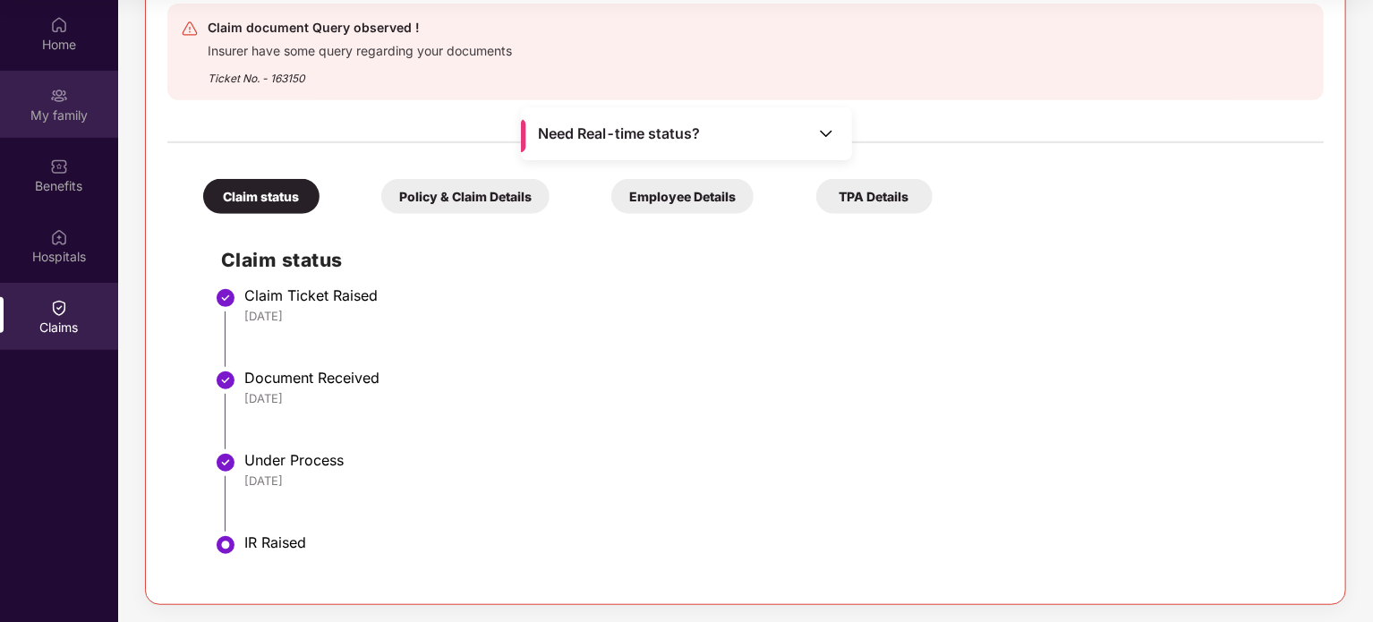
click at [74, 110] on div "My family" at bounding box center [59, 115] width 118 height 18
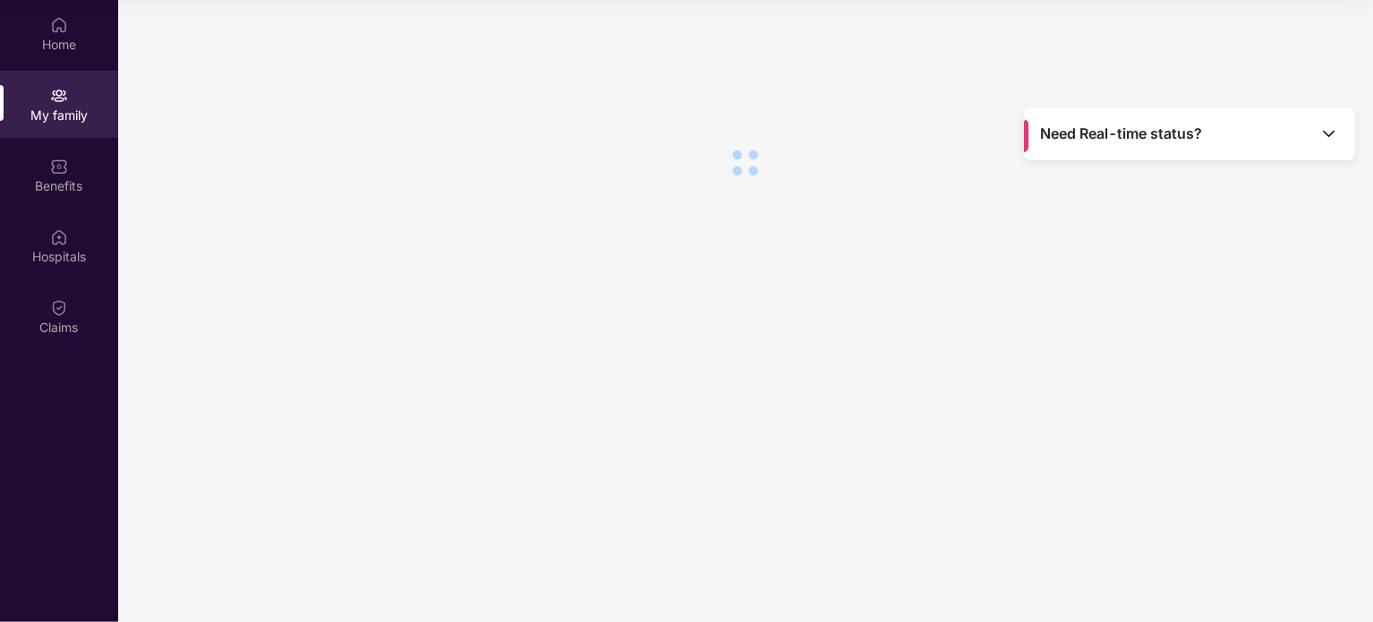
scroll to position [0, 0]
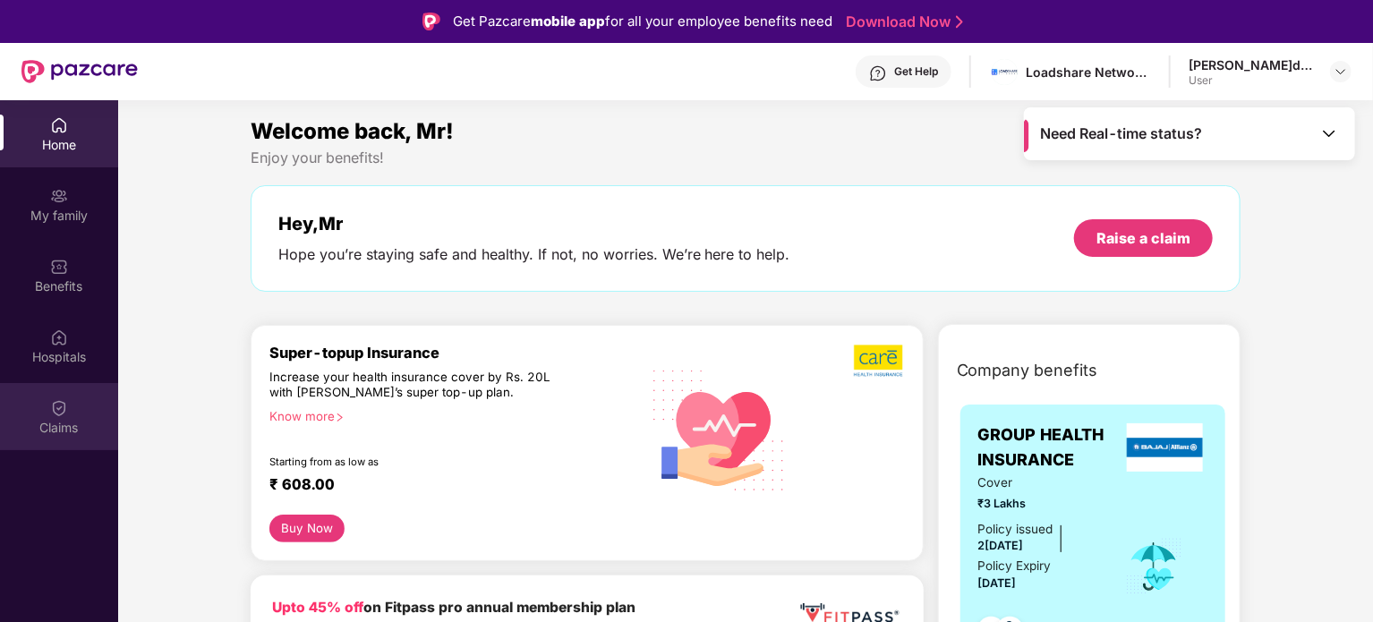
click at [65, 439] on div "Claims" at bounding box center [59, 416] width 118 height 67
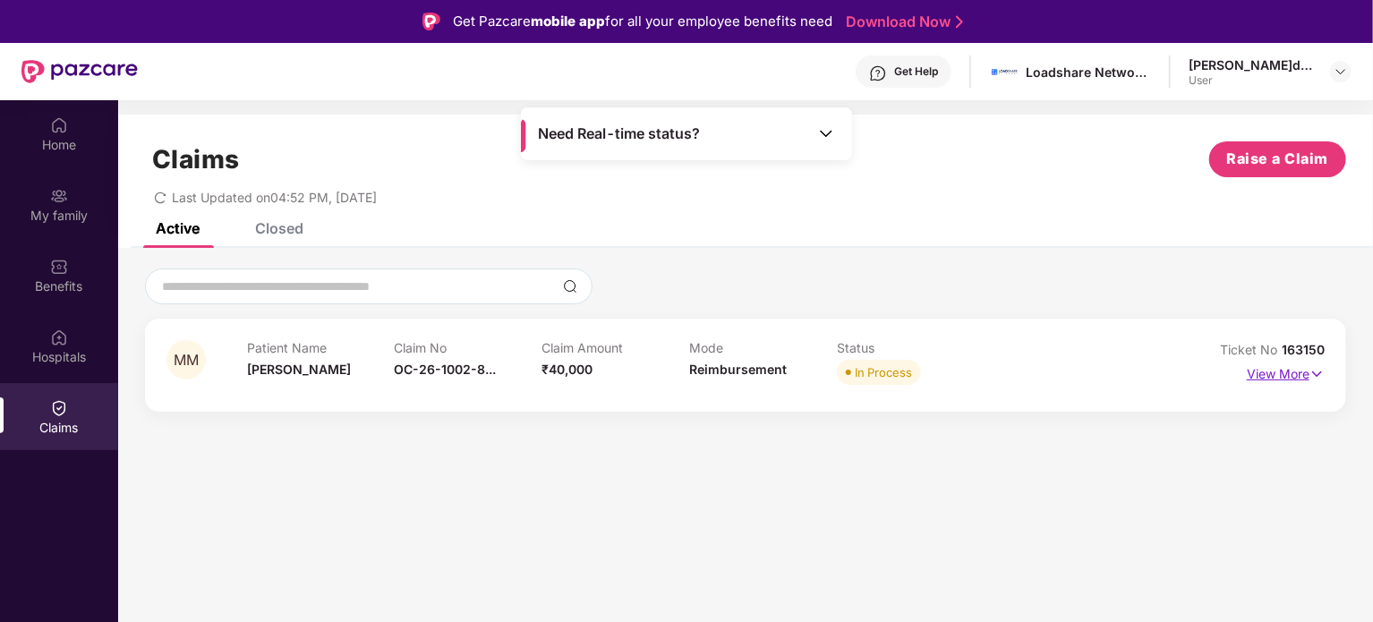
click at [1282, 376] on p "View More" at bounding box center [1286, 372] width 78 height 24
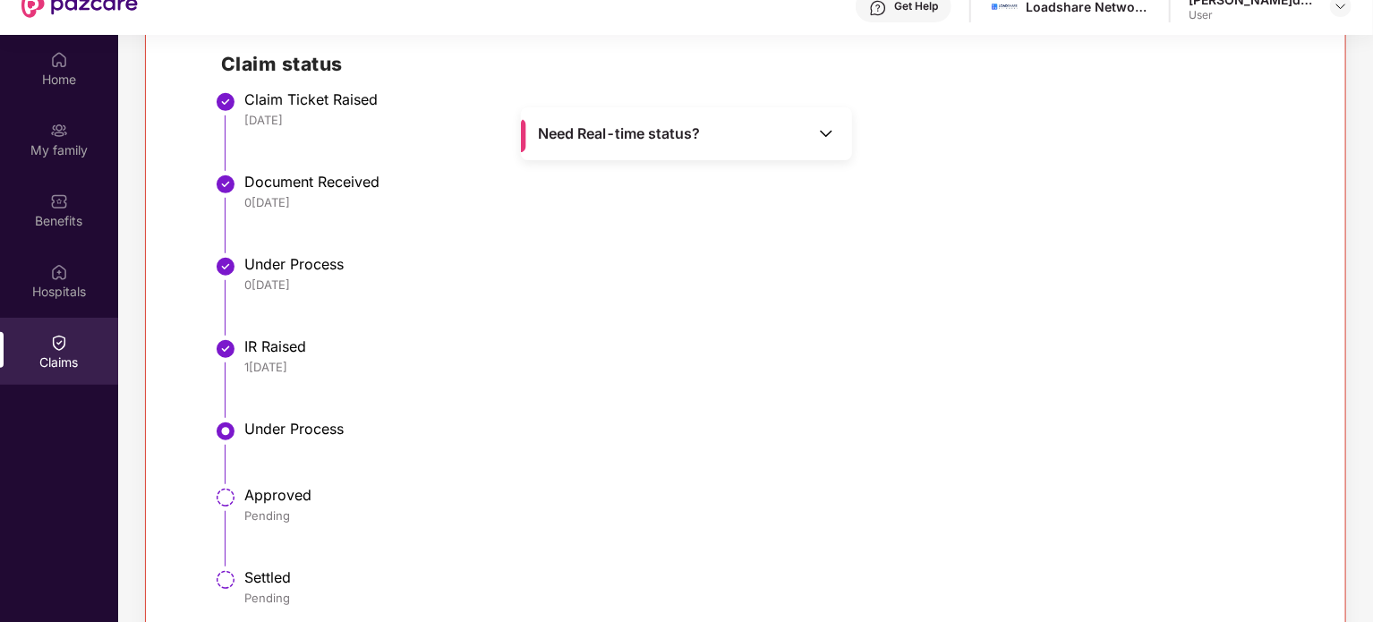
scroll to position [100, 0]
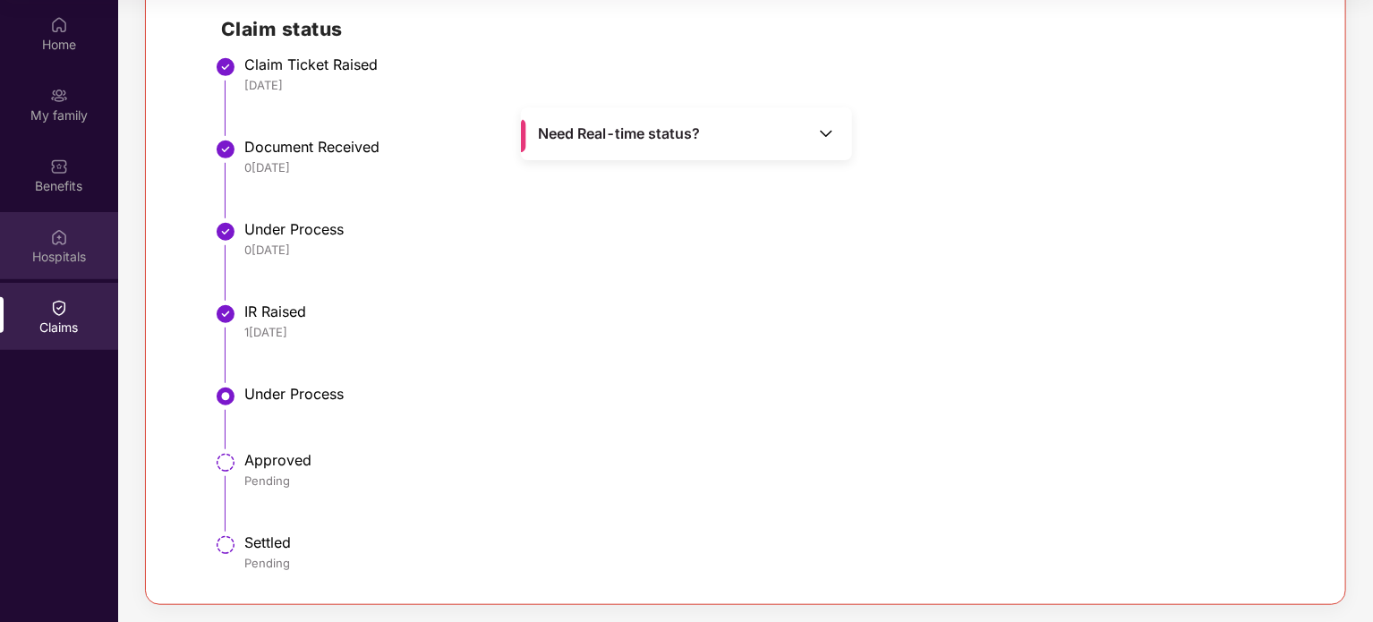
click at [57, 262] on div "Hospitals" at bounding box center [59, 257] width 118 height 18
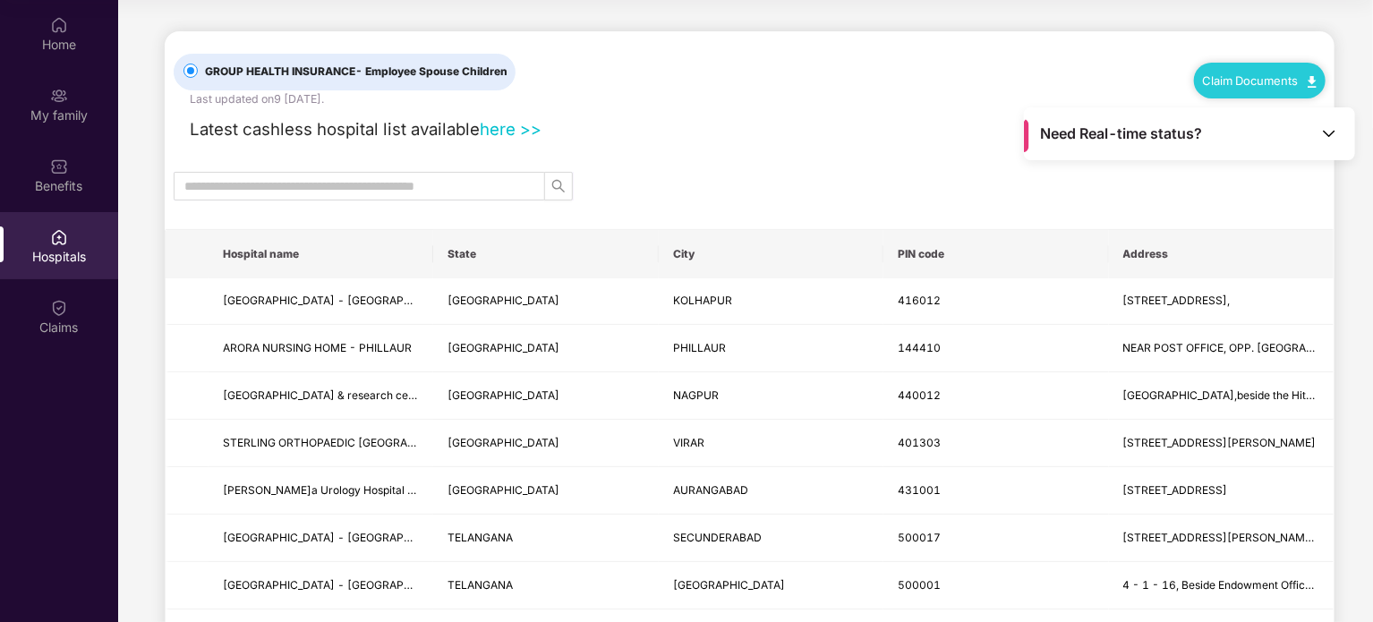
click at [362, 79] on span "GROUP HEALTH INSURANCE - Employee Spouse Children" at bounding box center [356, 72] width 317 height 17
click at [97, 131] on div "My family" at bounding box center [59, 104] width 118 height 67
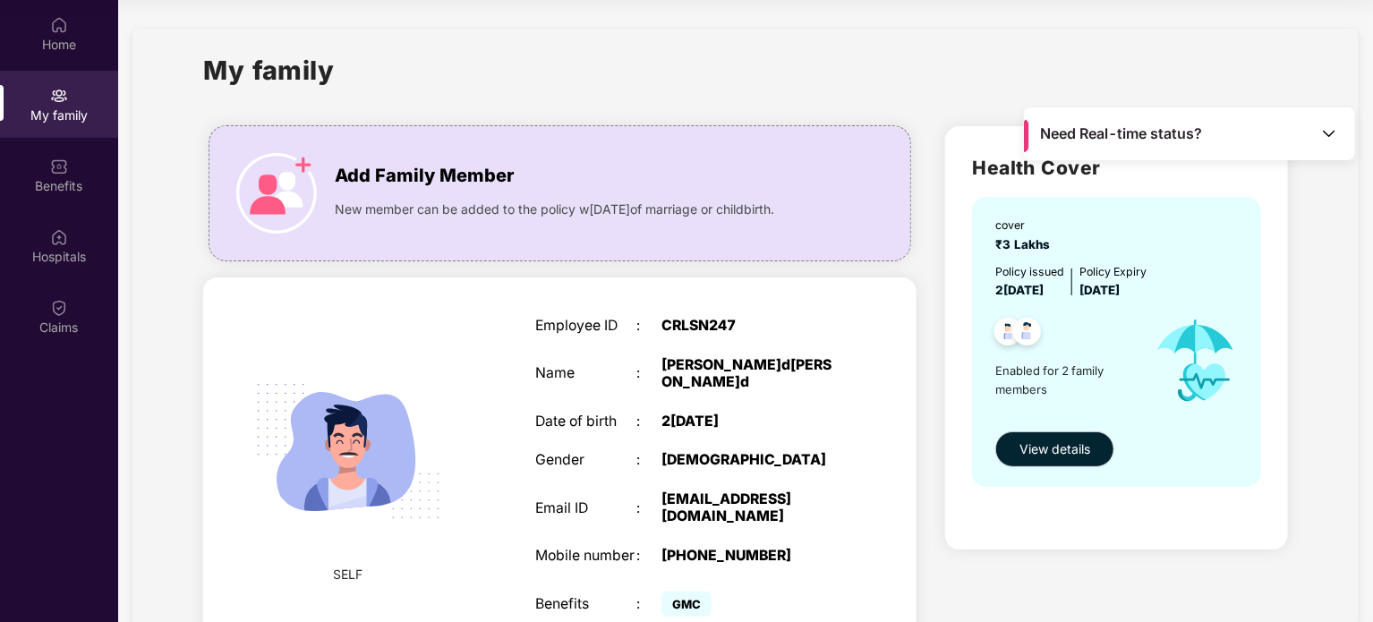
click at [770, 399] on div "Employee ID : CRLSN247 Name : Mr Mohammad Fozail Ahmad Date of birth : 24 Nov 1…" at bounding box center [686, 469] width 339 height 348
click at [61, 310] on img at bounding box center [59, 308] width 18 height 18
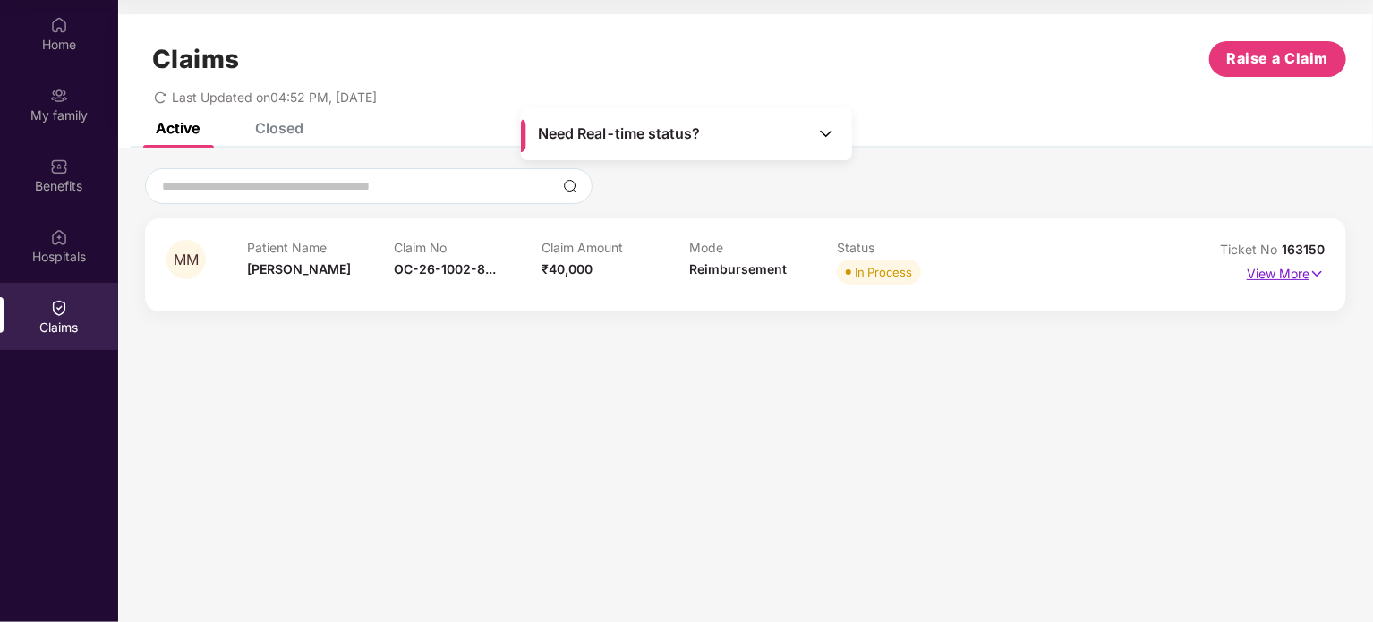
click at [1249, 265] on p "View More" at bounding box center [1286, 272] width 78 height 24
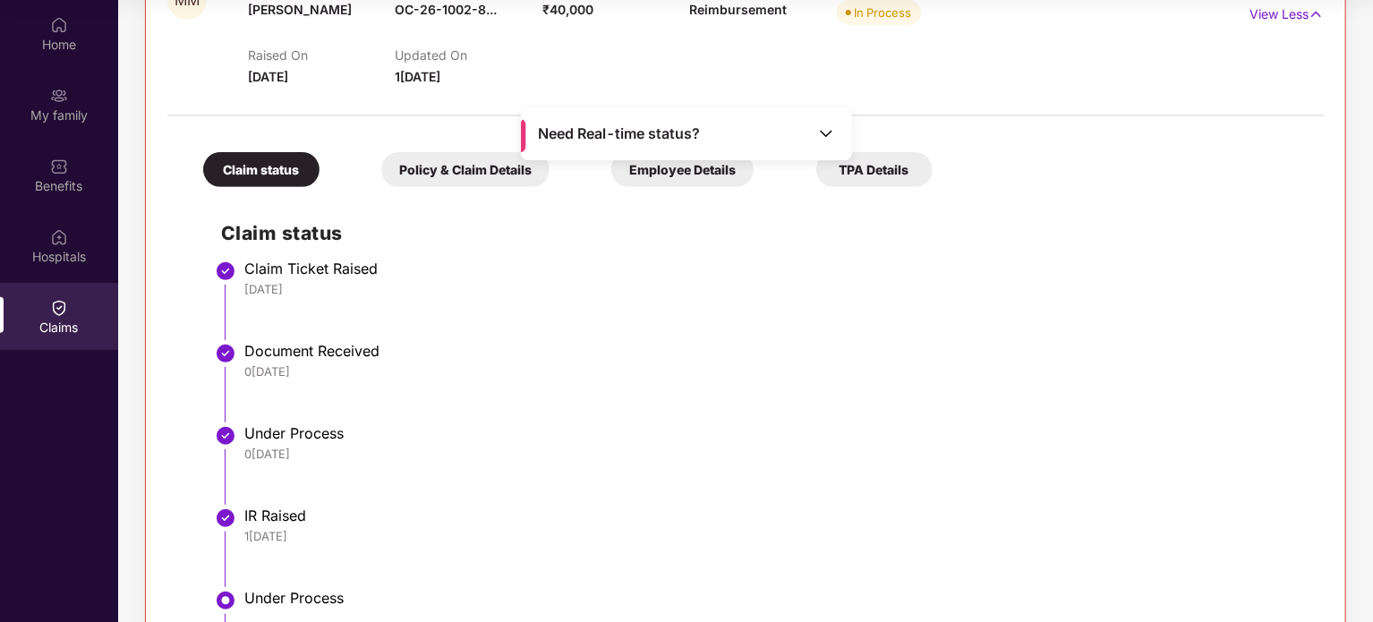
scroll to position [464, 0]
